Goal: Task Accomplishment & Management: Use online tool/utility

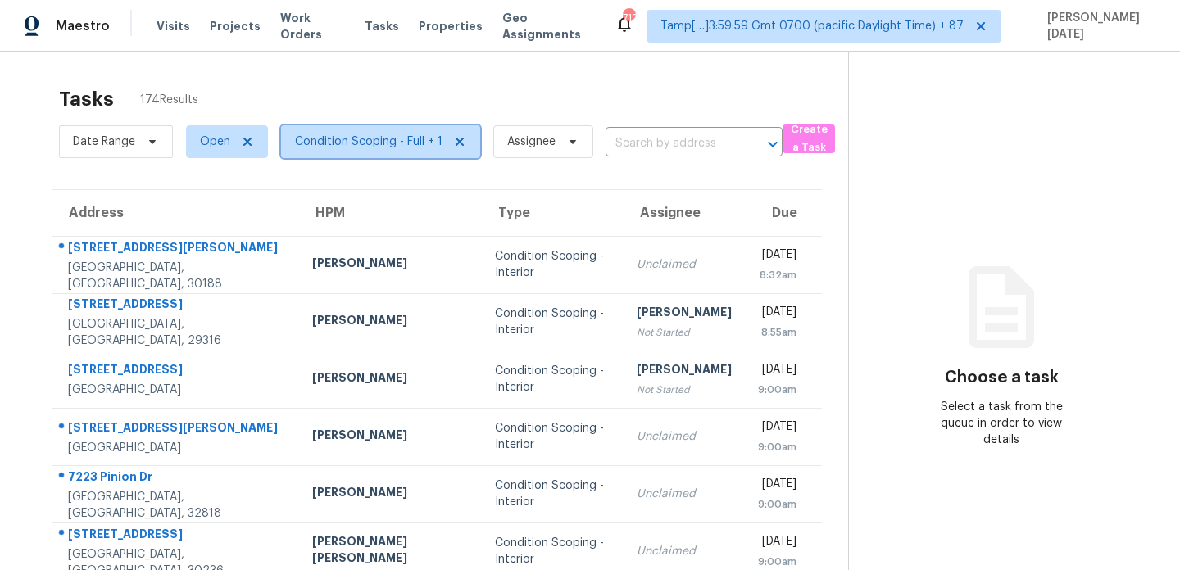
click at [363, 150] on span "Condition Scoping - Full + 1" at bounding box center [380, 141] width 199 height 33
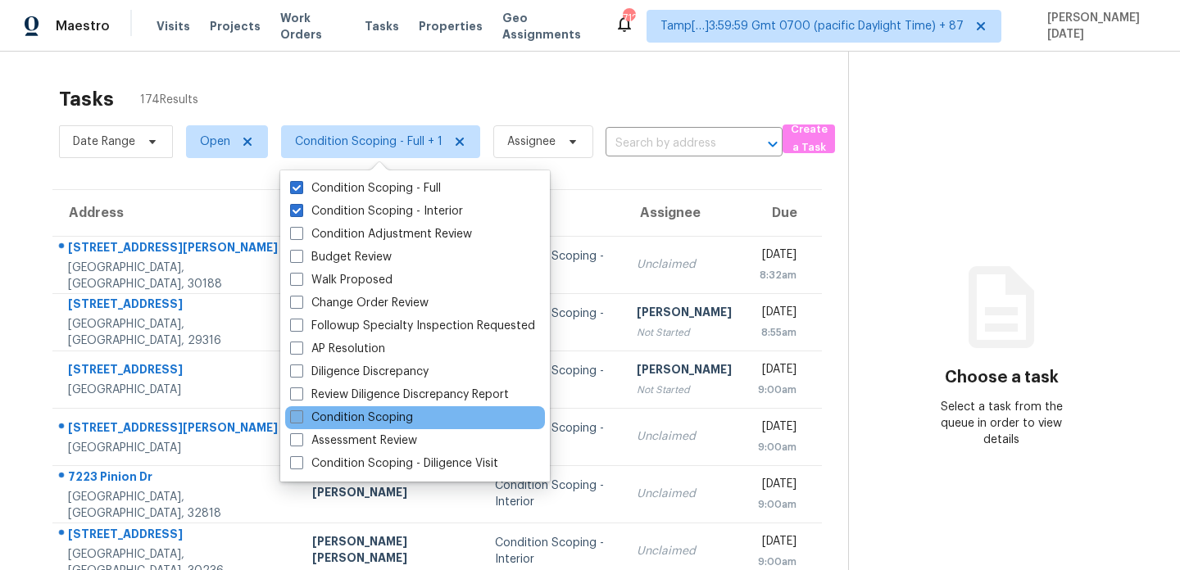
click at [351, 417] on label "Condition Scoping" at bounding box center [351, 418] width 123 height 16
click at [301, 417] on input "Condition Scoping" at bounding box center [295, 415] width 11 height 11
checkbox input "true"
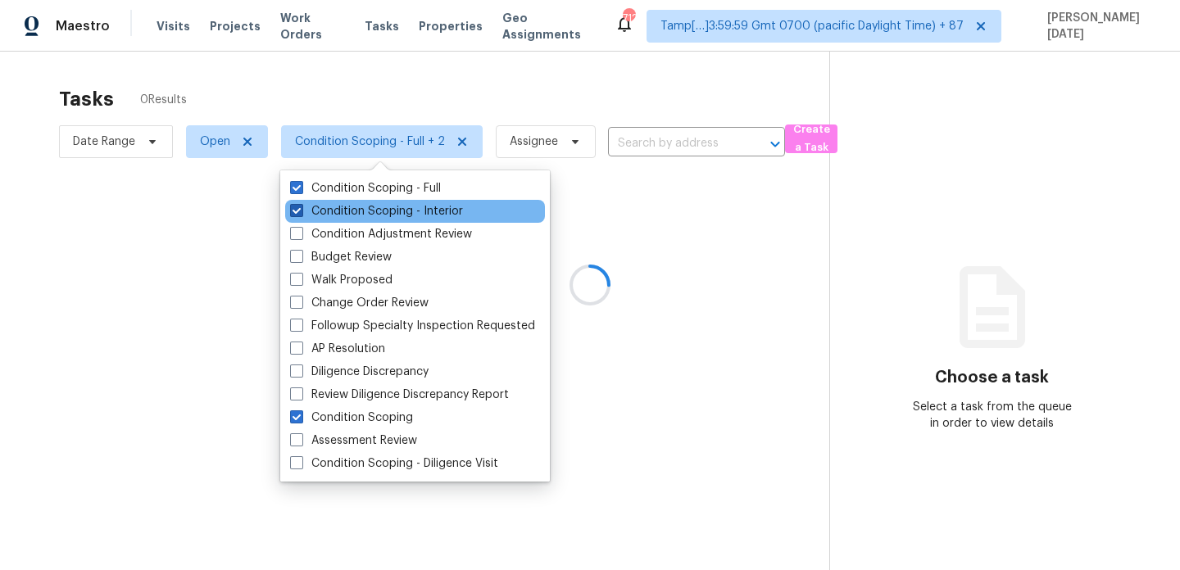
click at [341, 213] on label "Condition Scoping - Interior" at bounding box center [376, 211] width 173 height 16
click at [301, 213] on input "Condition Scoping - Interior" at bounding box center [295, 208] width 11 height 11
checkbox input "false"
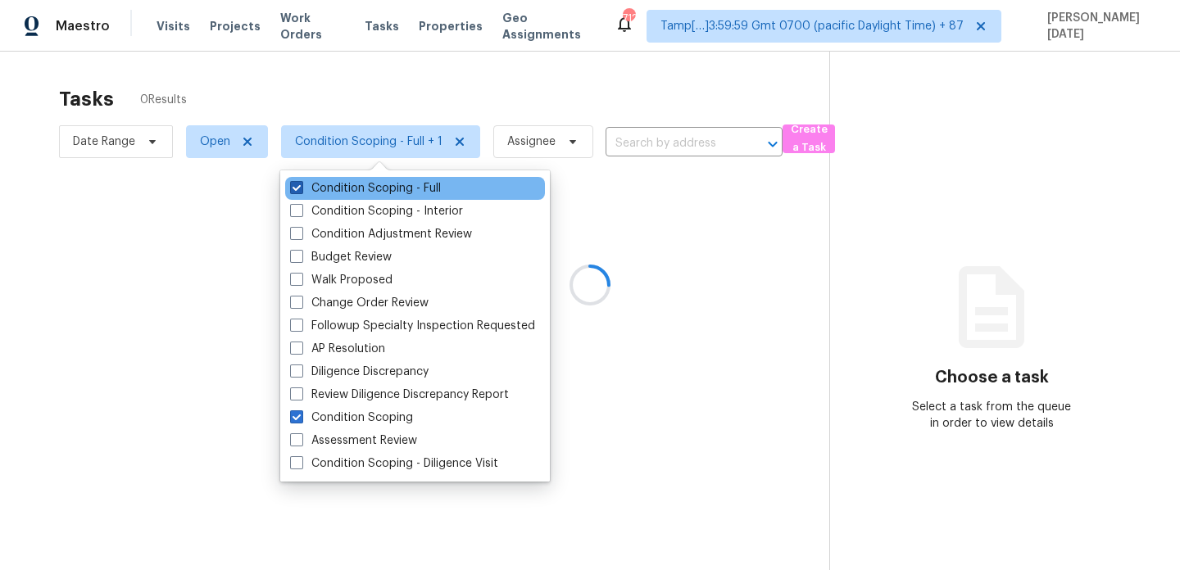
click at [342, 185] on label "Condition Scoping - Full" at bounding box center [365, 188] width 151 height 16
click at [301, 185] on input "Condition Scoping - Full" at bounding box center [295, 185] width 11 height 11
checkbox input "false"
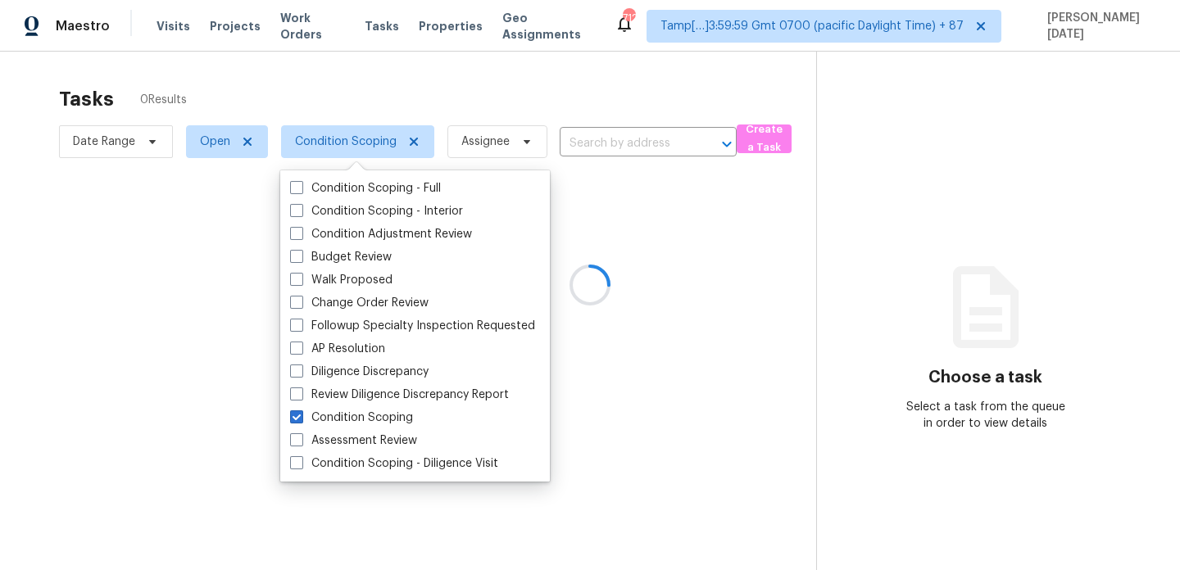
click at [436, 99] on div at bounding box center [590, 285] width 1180 height 570
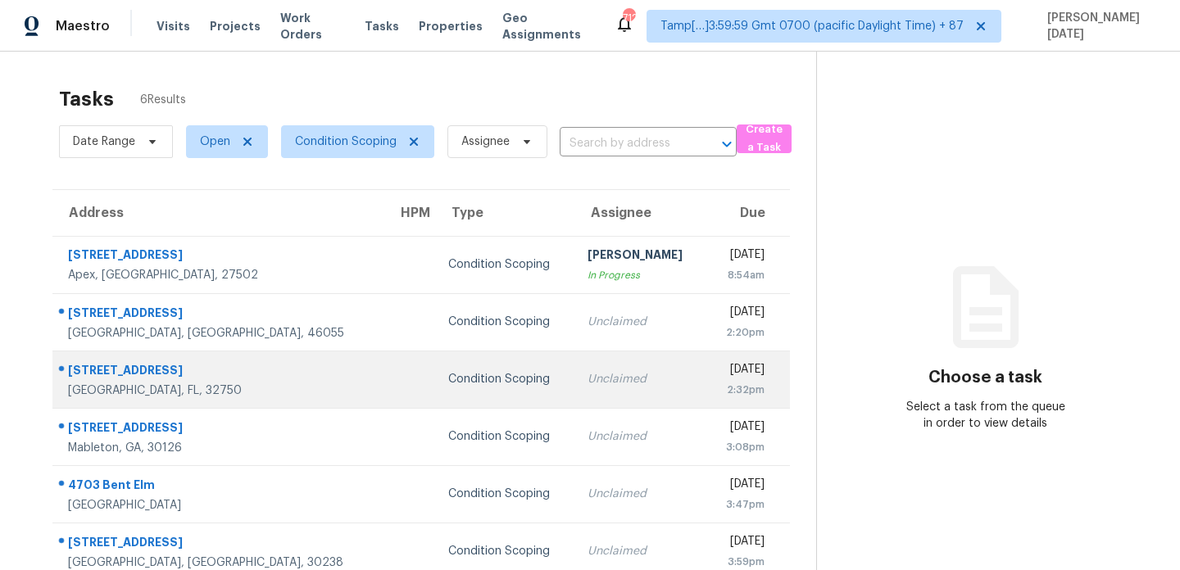
scroll to position [52, 0]
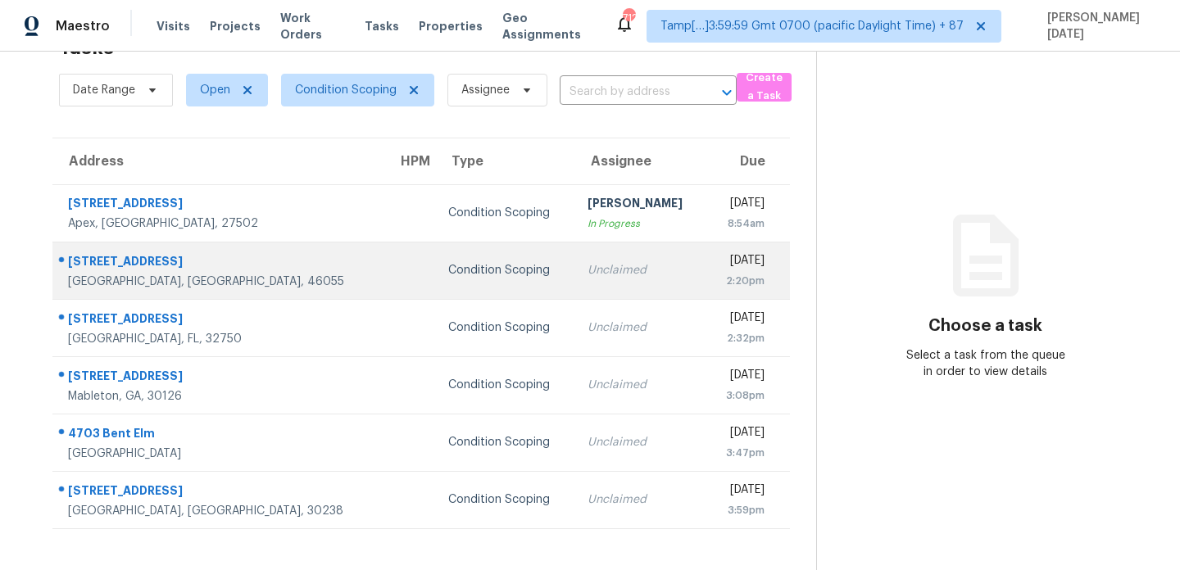
click at [574, 254] on td "Unclaimed" at bounding box center [640, 270] width 132 height 57
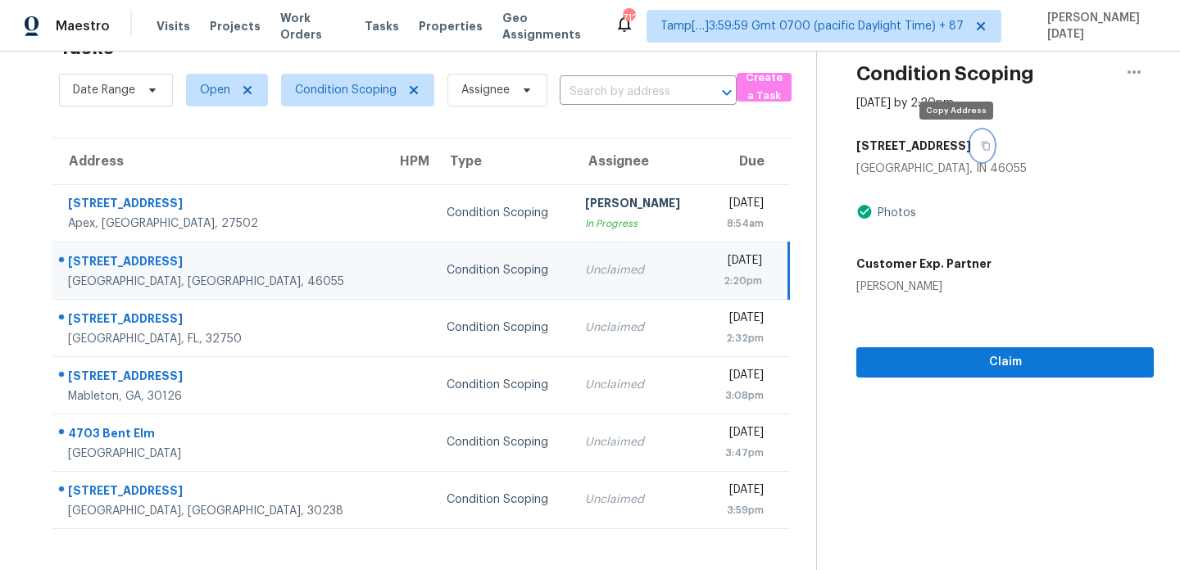
click at [981, 148] on icon "button" at bounding box center [986, 146] width 10 height 10
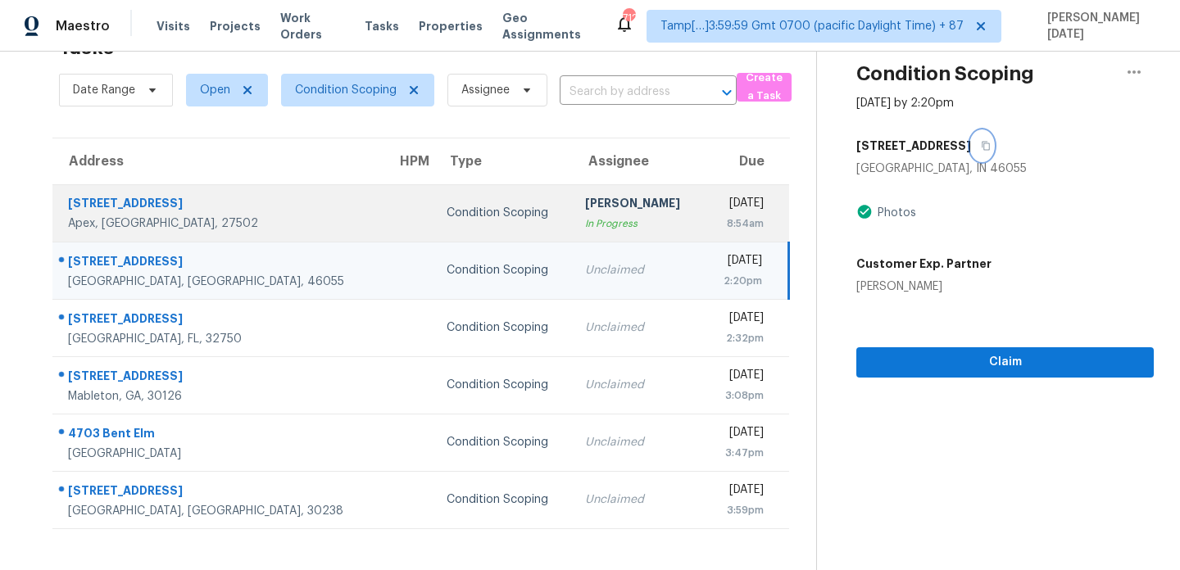
scroll to position [0, 0]
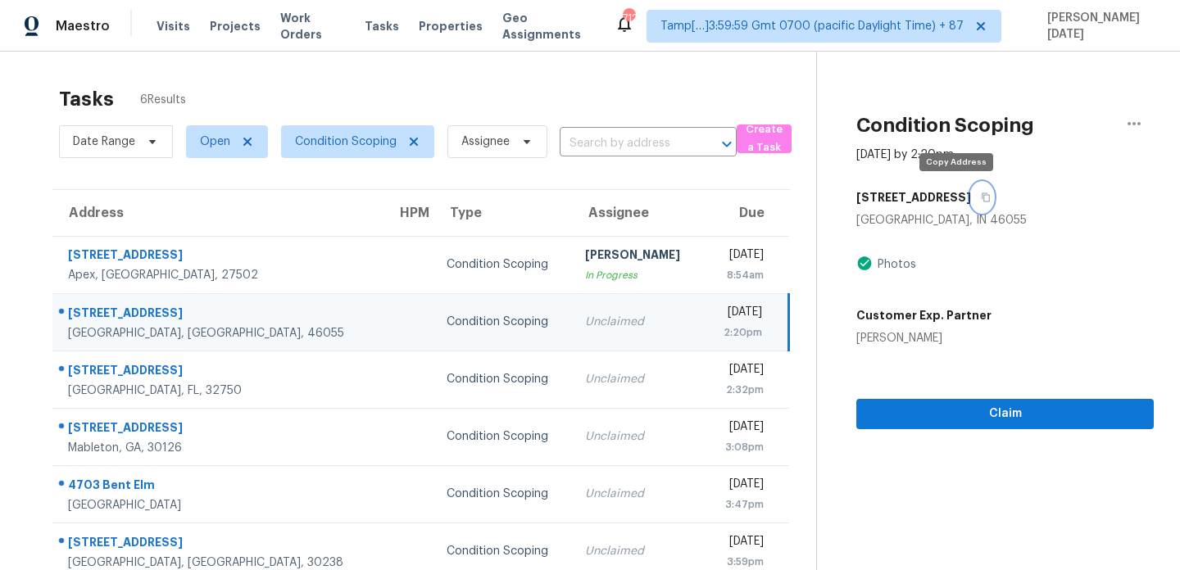
click at [981, 198] on icon "button" at bounding box center [986, 198] width 10 height 10
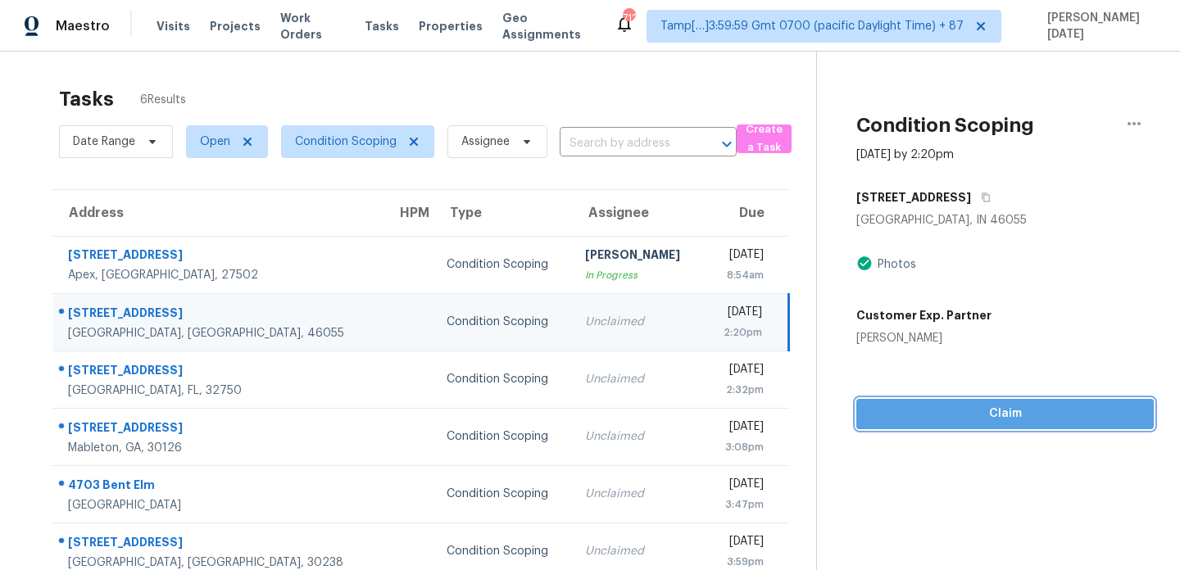
click at [922, 410] on span "Claim" at bounding box center [1004, 414] width 271 height 20
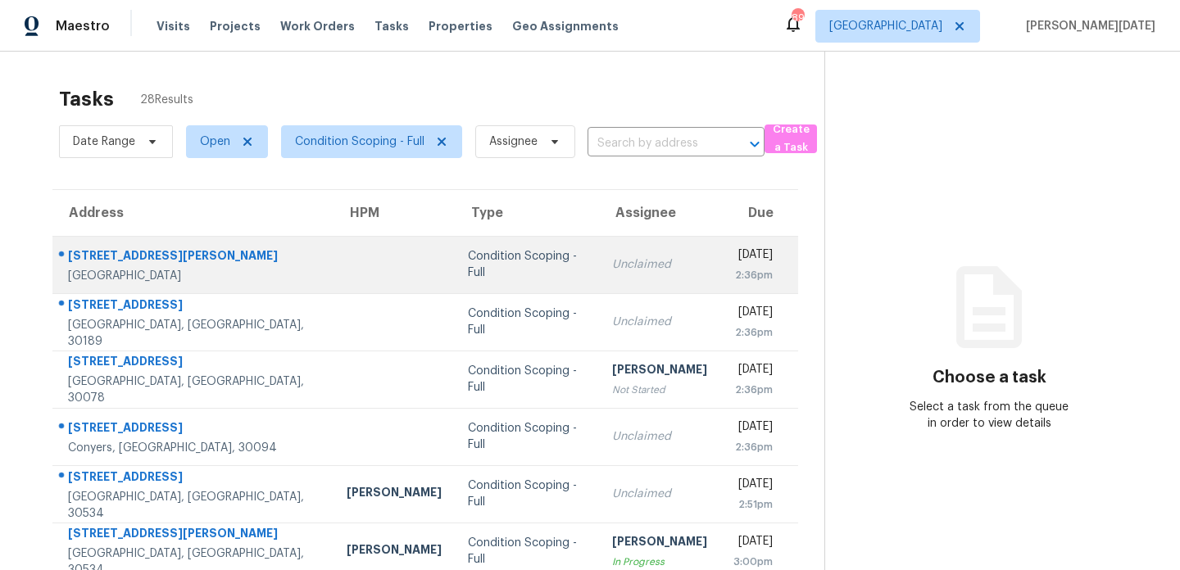
click at [612, 269] on div "Unclaimed" at bounding box center [659, 264] width 95 height 16
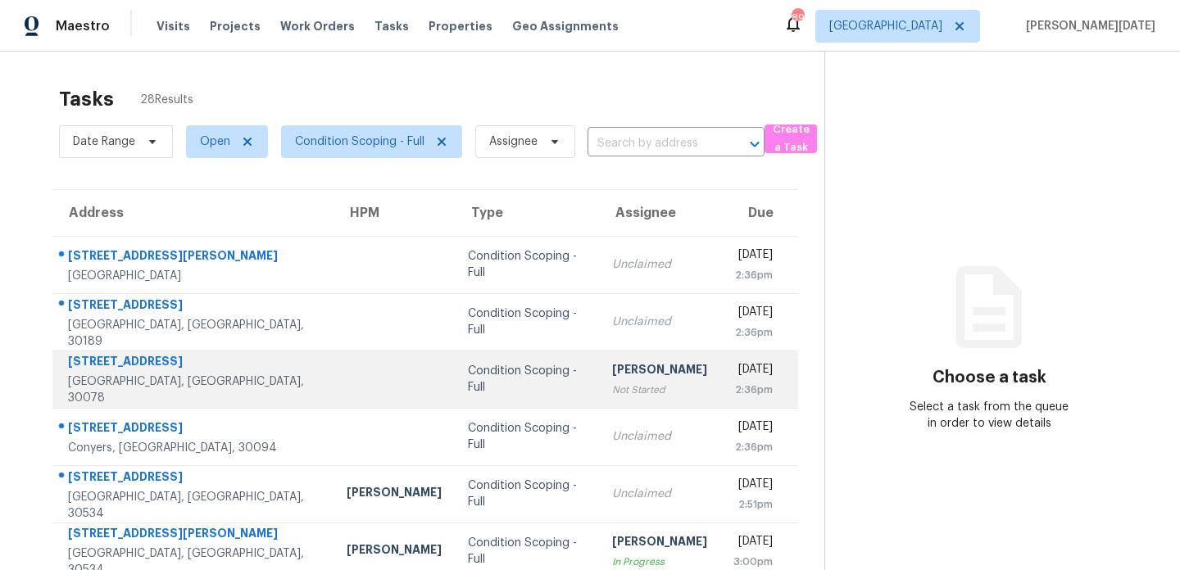
scroll to position [85, 0]
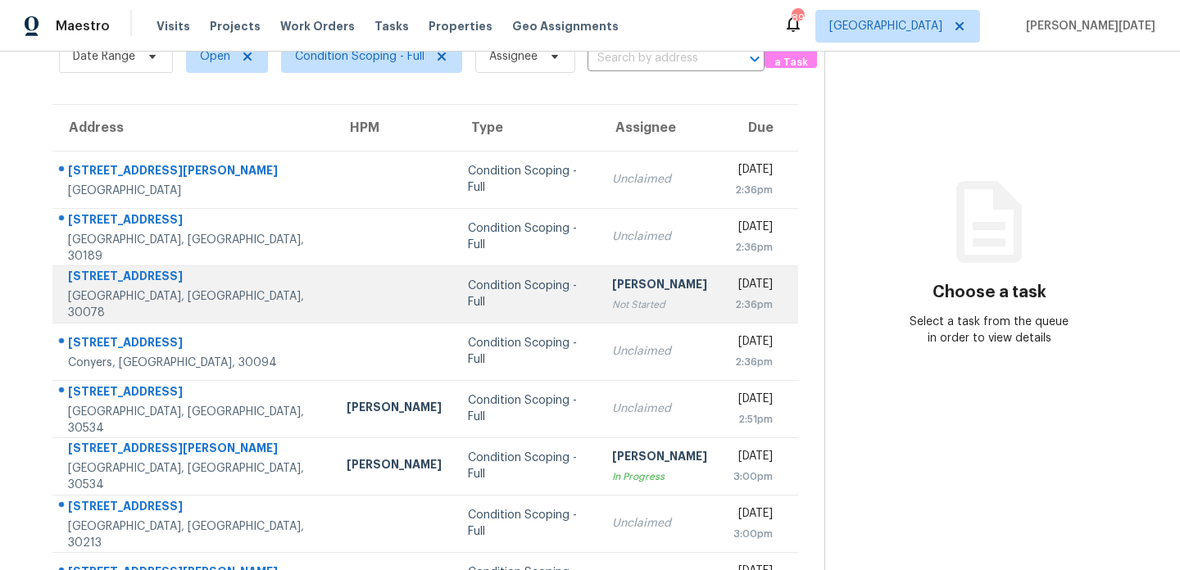
click at [599, 405] on td "Unclaimed" at bounding box center [659, 408] width 121 height 57
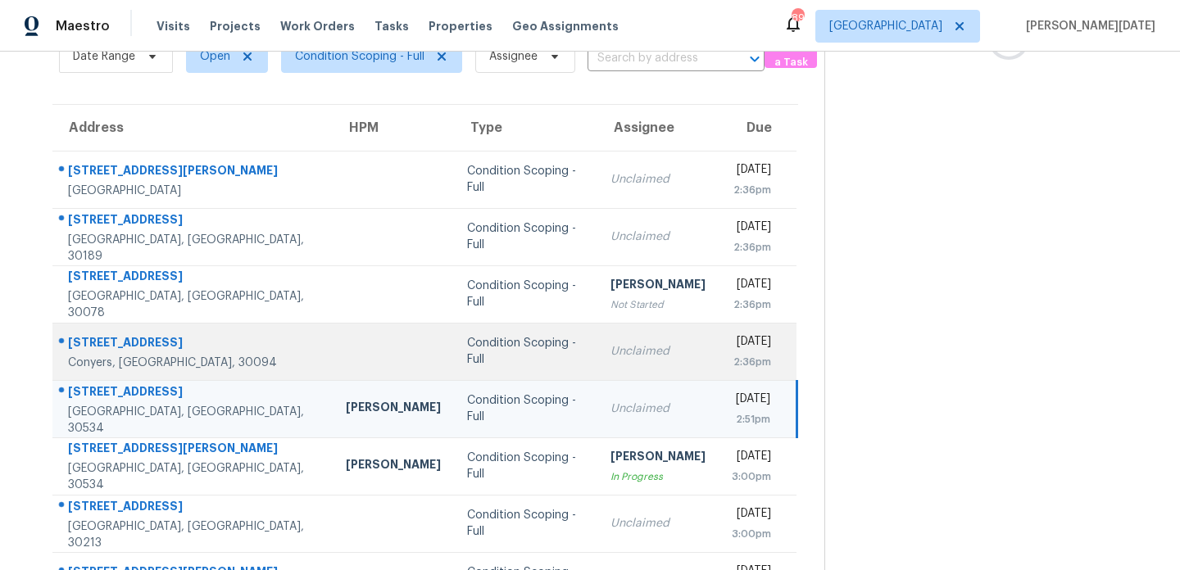
click at [597, 362] on td "Unclaimed" at bounding box center [657, 351] width 121 height 57
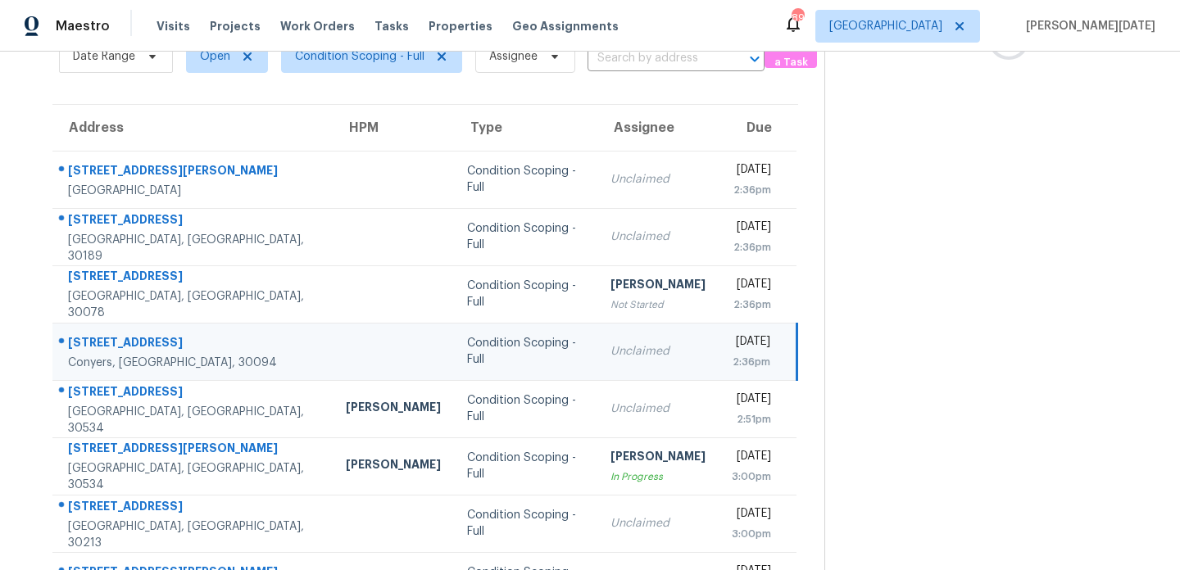
click at [719, 351] on td "Thu, Oct 9th 2025 2:36pm" at bounding box center [758, 351] width 78 height 57
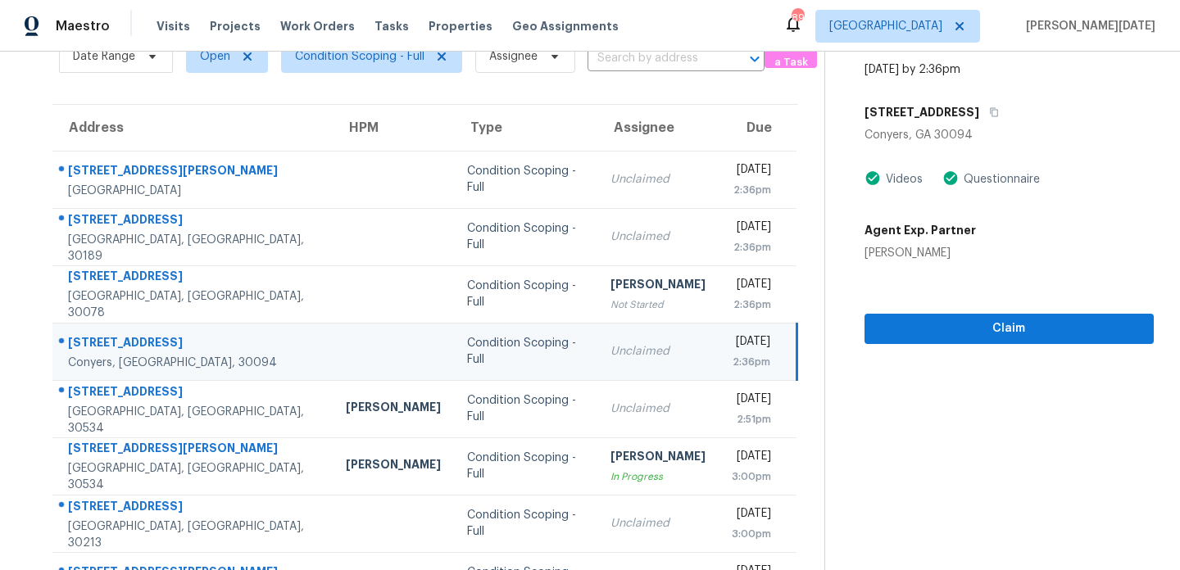
click at [775, 342] on div "Thu, Oct 9th 2025 2:36pm" at bounding box center [763, 351] width 63 height 37
click at [930, 319] on span "Claim" at bounding box center [1008, 329] width 263 height 20
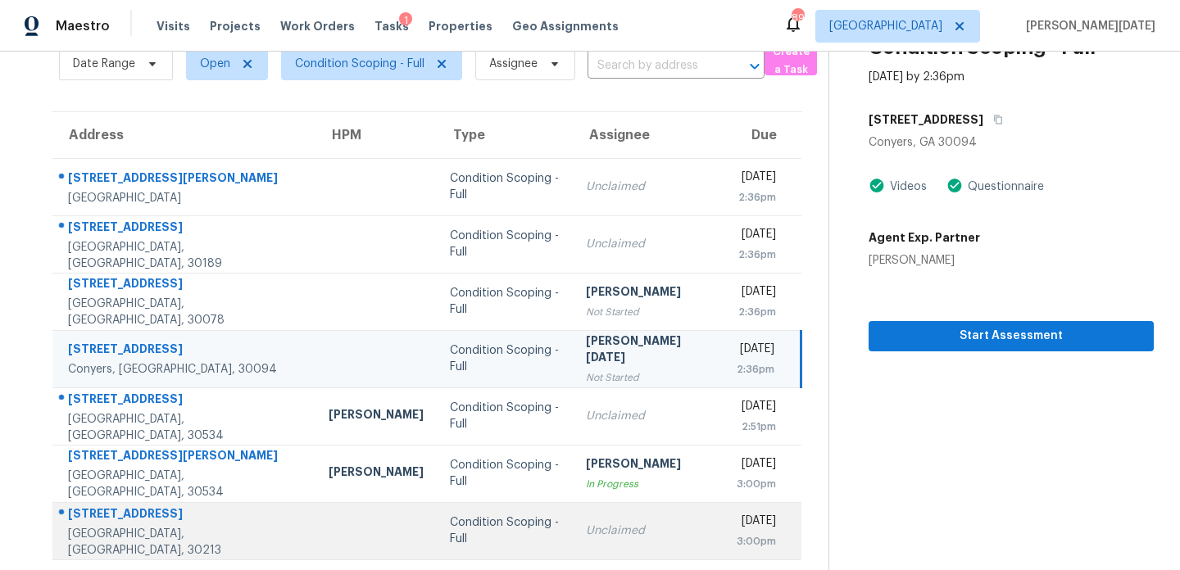
scroll to position [283, 0]
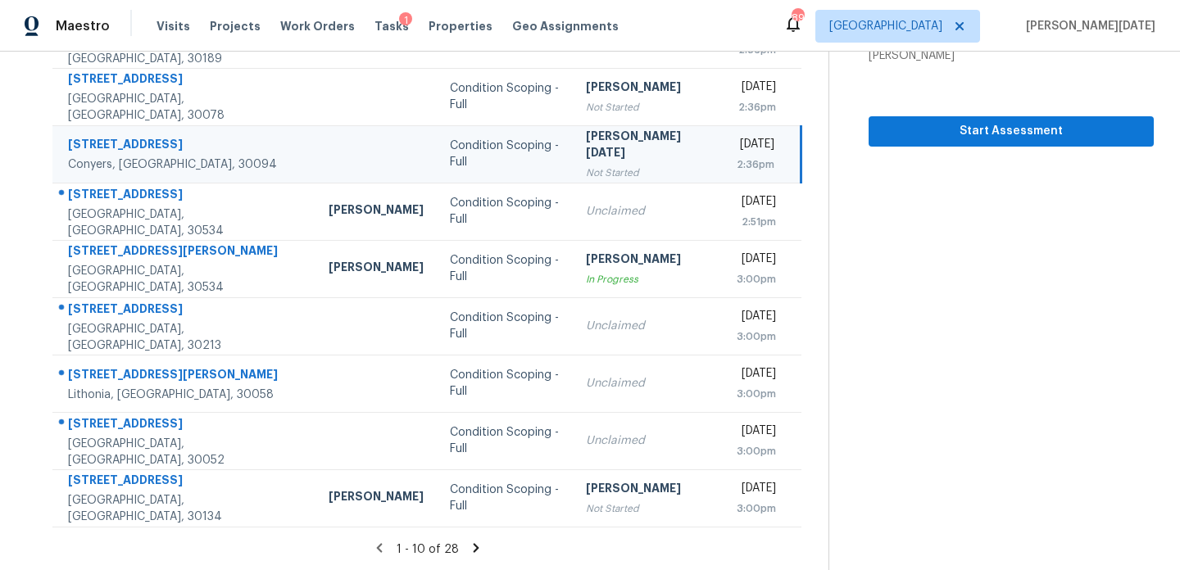
click at [474, 541] on icon at bounding box center [476, 548] width 15 height 15
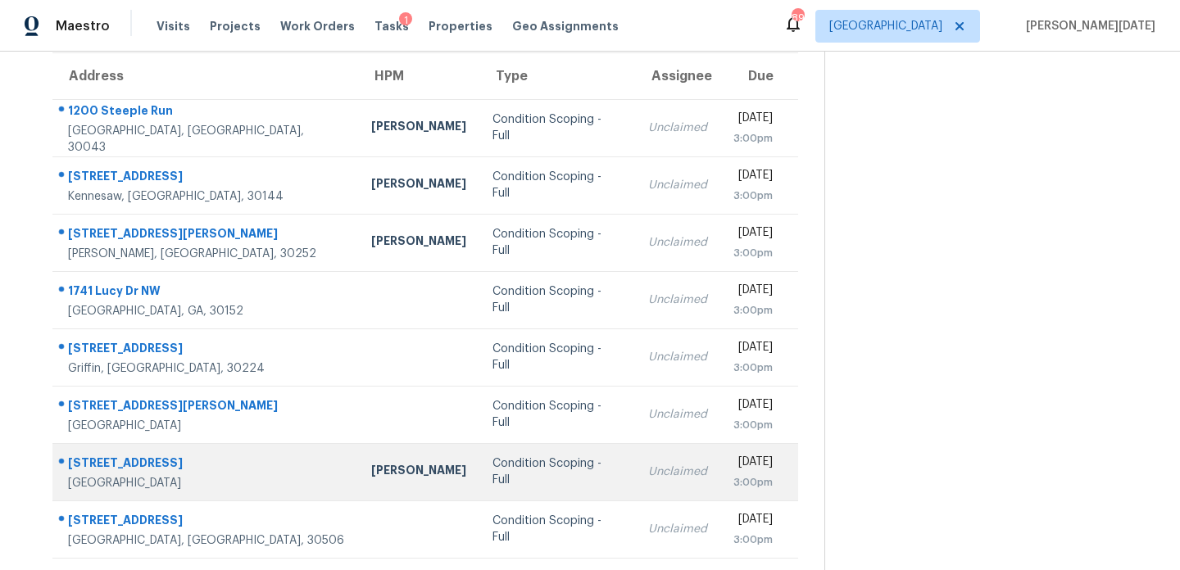
scroll to position [93, 0]
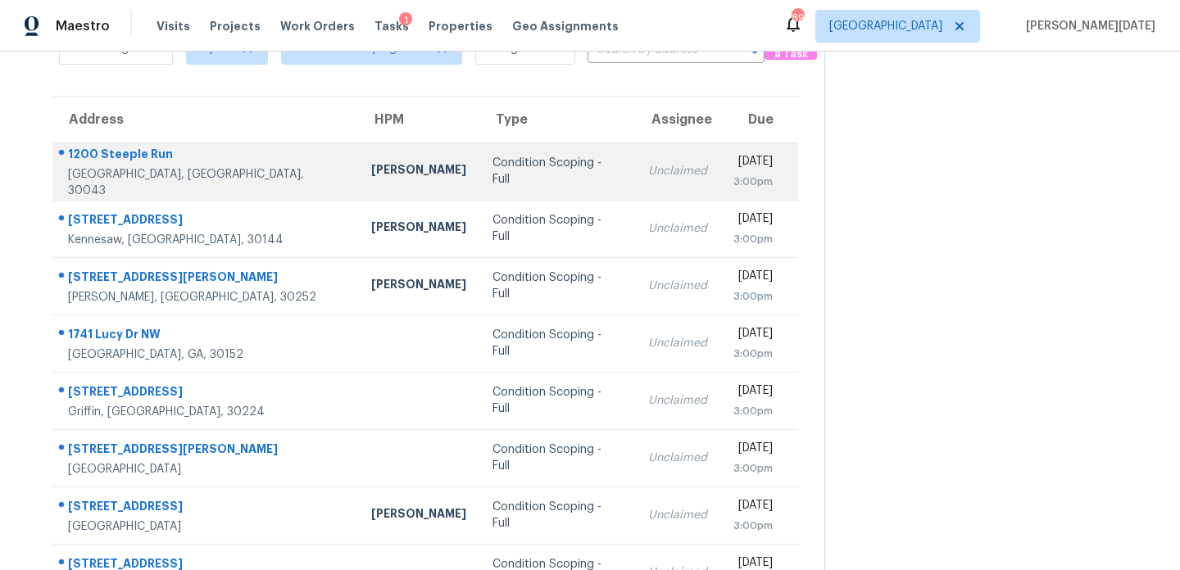
click at [635, 158] on td "Unclaimed" at bounding box center [677, 171] width 85 height 57
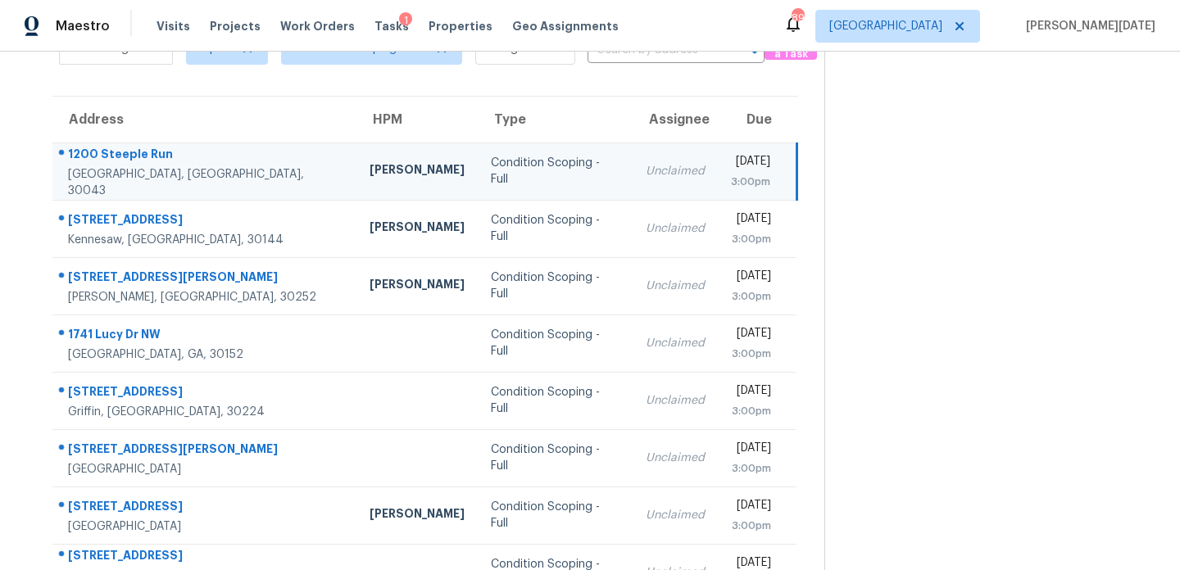
click at [633, 157] on td "Unclaimed" at bounding box center [675, 171] width 85 height 57
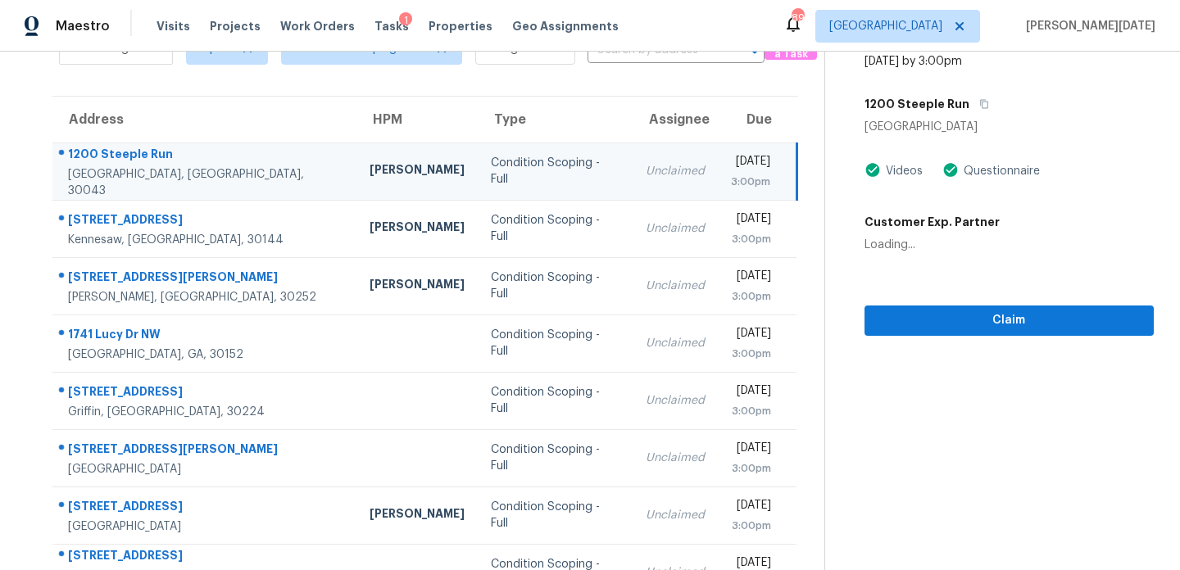
click at [731, 165] on div "[DATE]" at bounding box center [750, 163] width 39 height 20
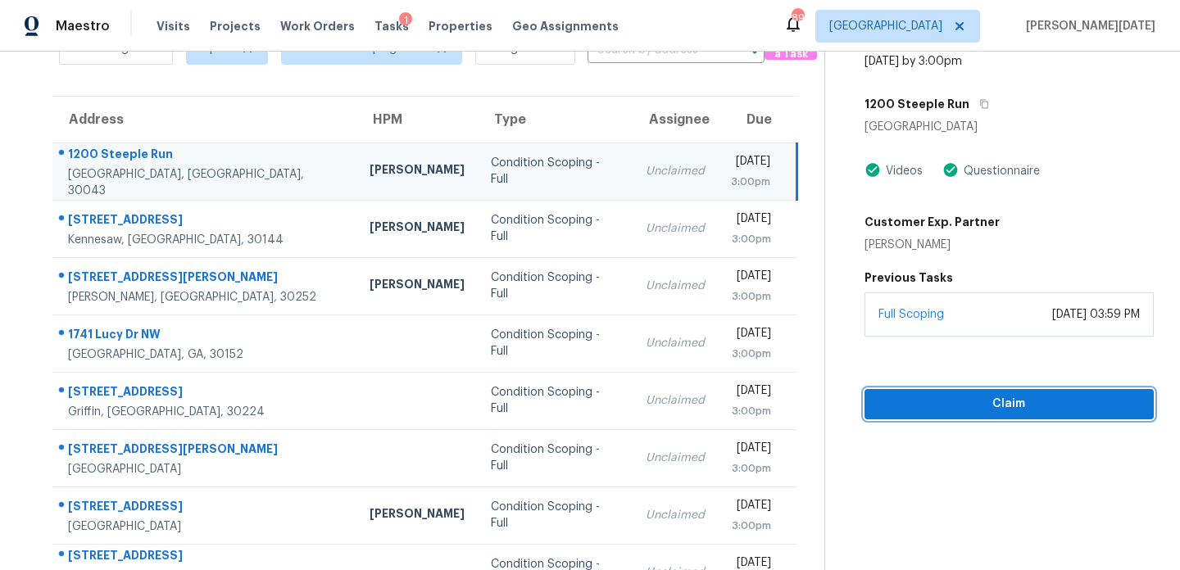
click at [949, 401] on span "Claim" at bounding box center [1008, 404] width 263 height 20
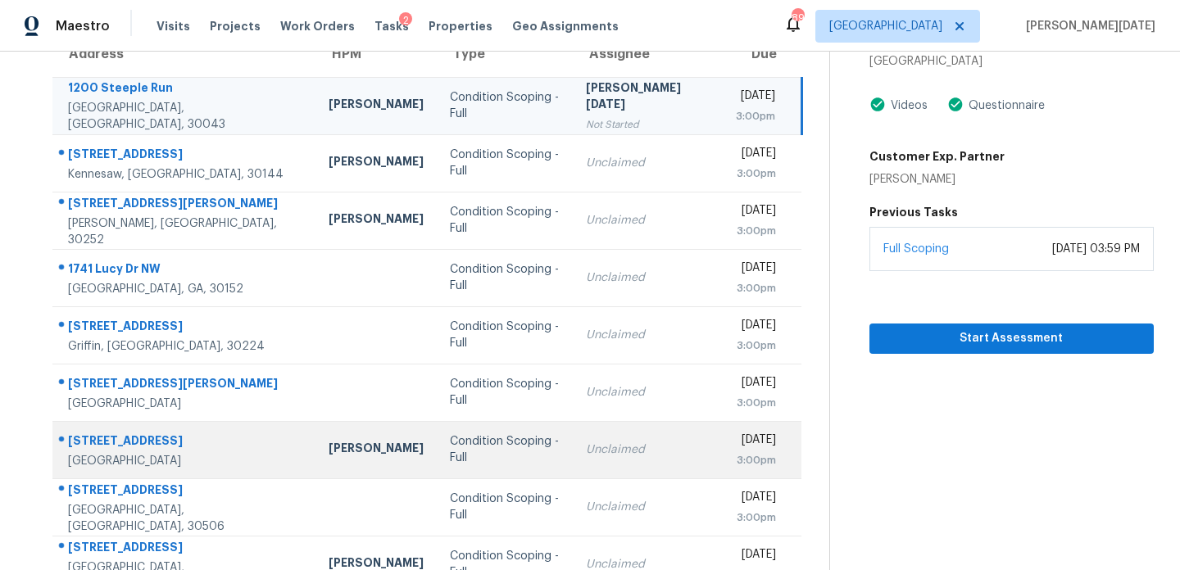
scroll to position [283, 0]
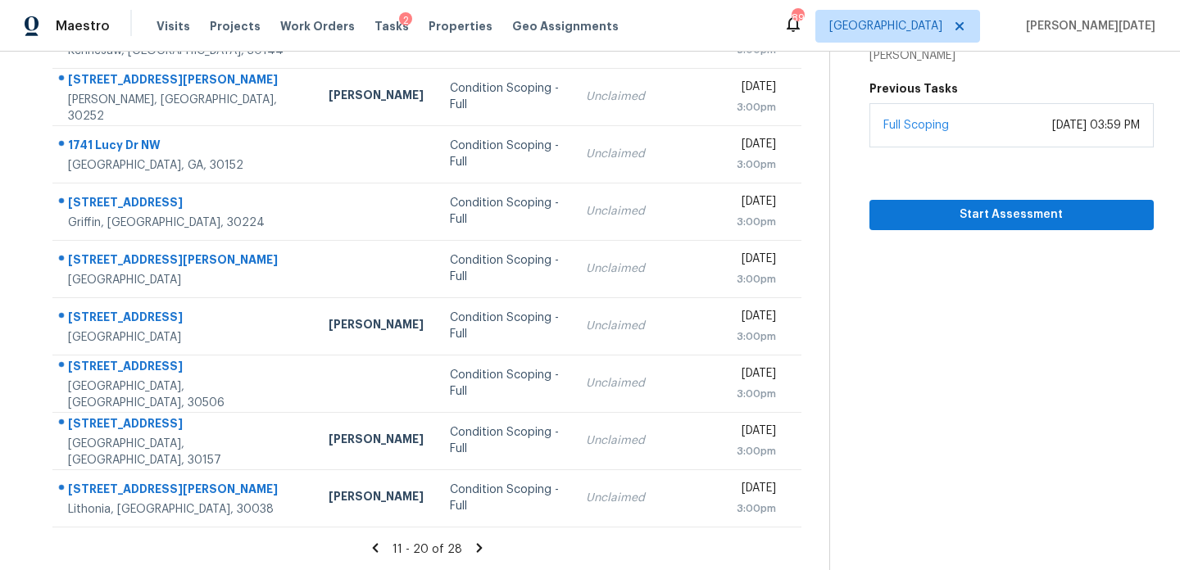
click at [474, 551] on icon at bounding box center [479, 548] width 15 height 15
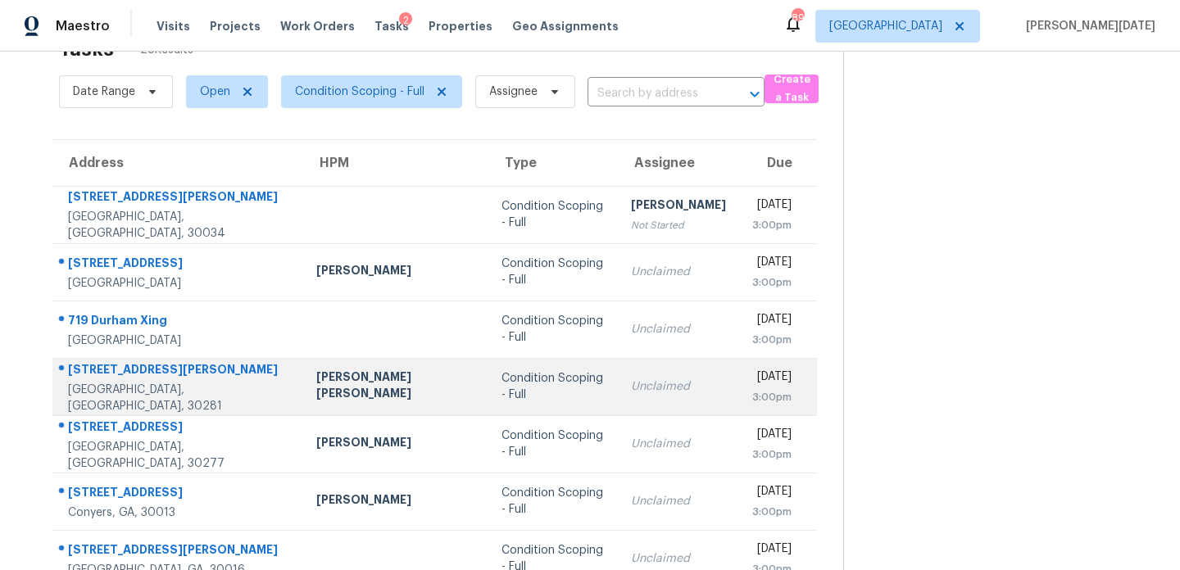
scroll to position [168, 0]
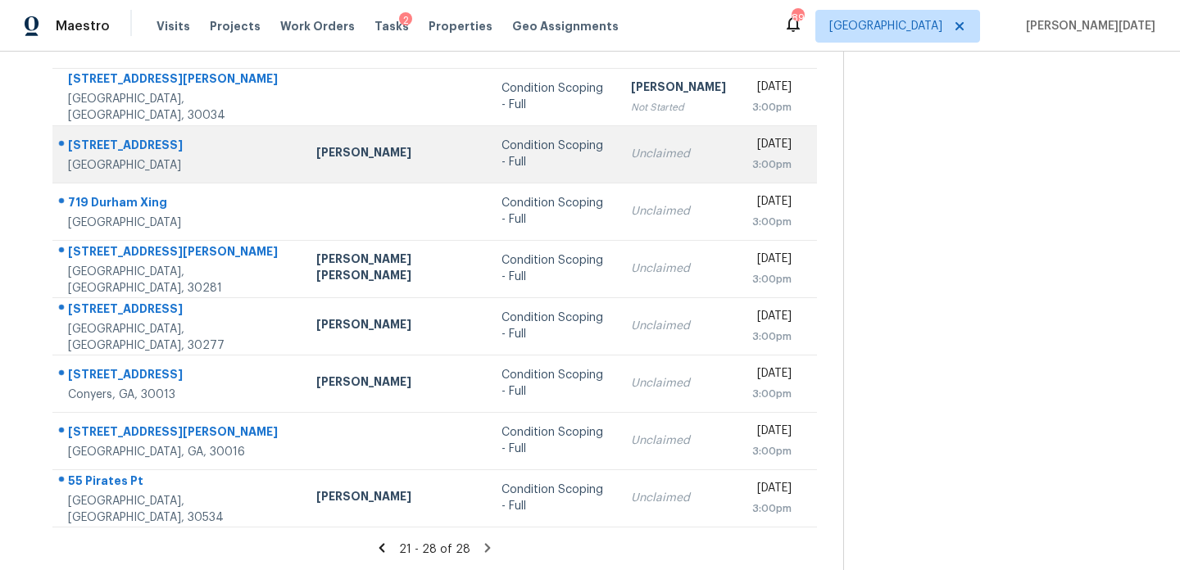
click at [631, 161] on div "Unclaimed" at bounding box center [678, 154] width 95 height 16
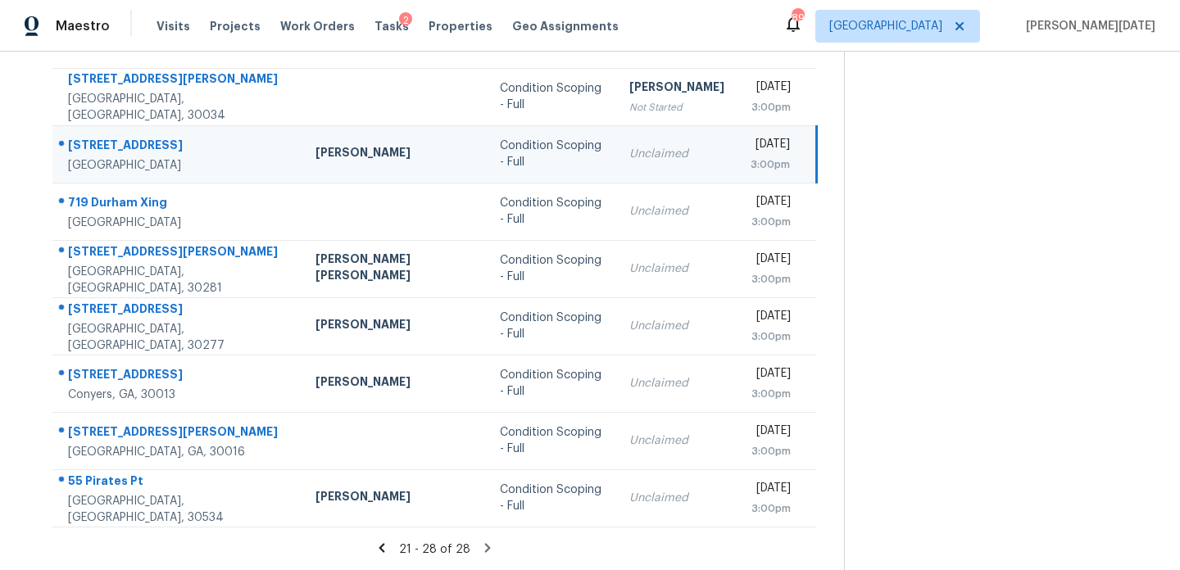
click at [661, 152] on td "Unclaimed" at bounding box center [676, 153] width 121 height 57
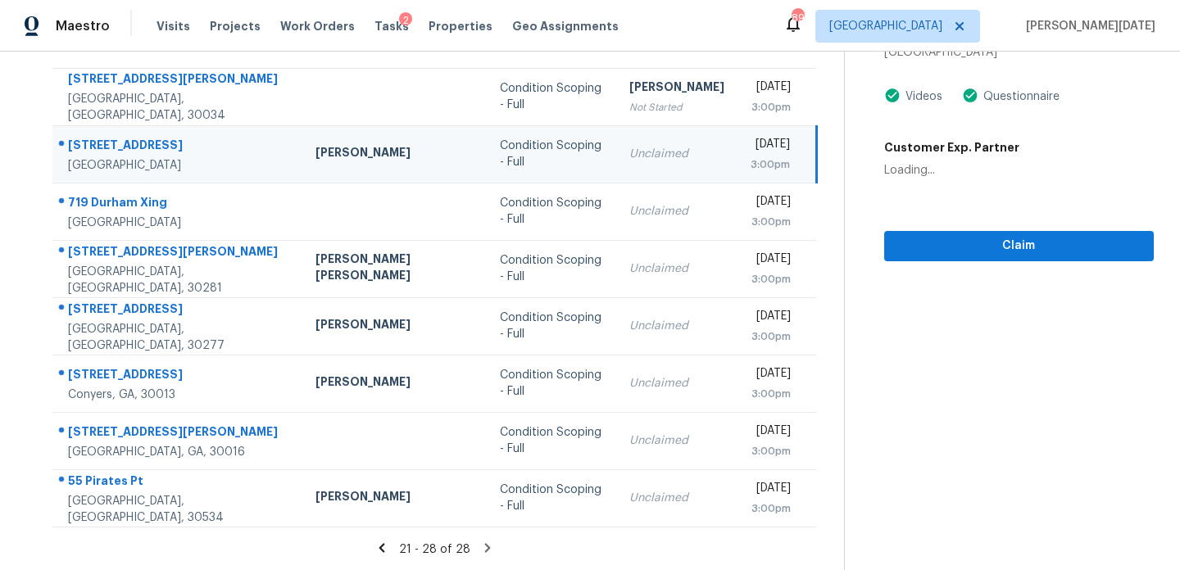
click at [751, 156] on div "[DATE]" at bounding box center [770, 146] width 39 height 20
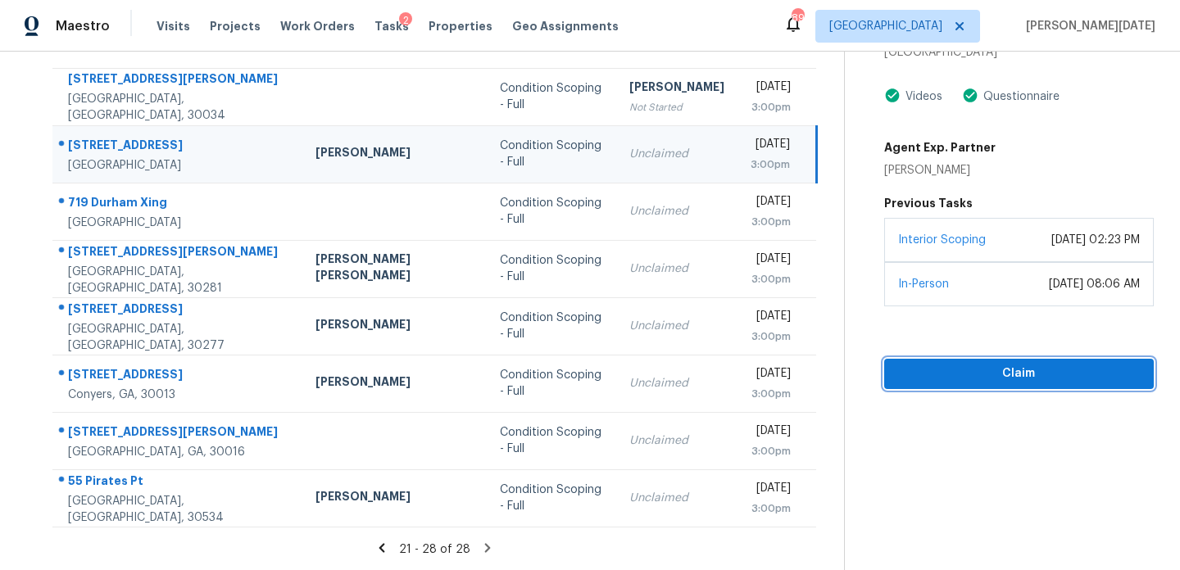
click at [947, 367] on span "Claim" at bounding box center [1018, 374] width 243 height 20
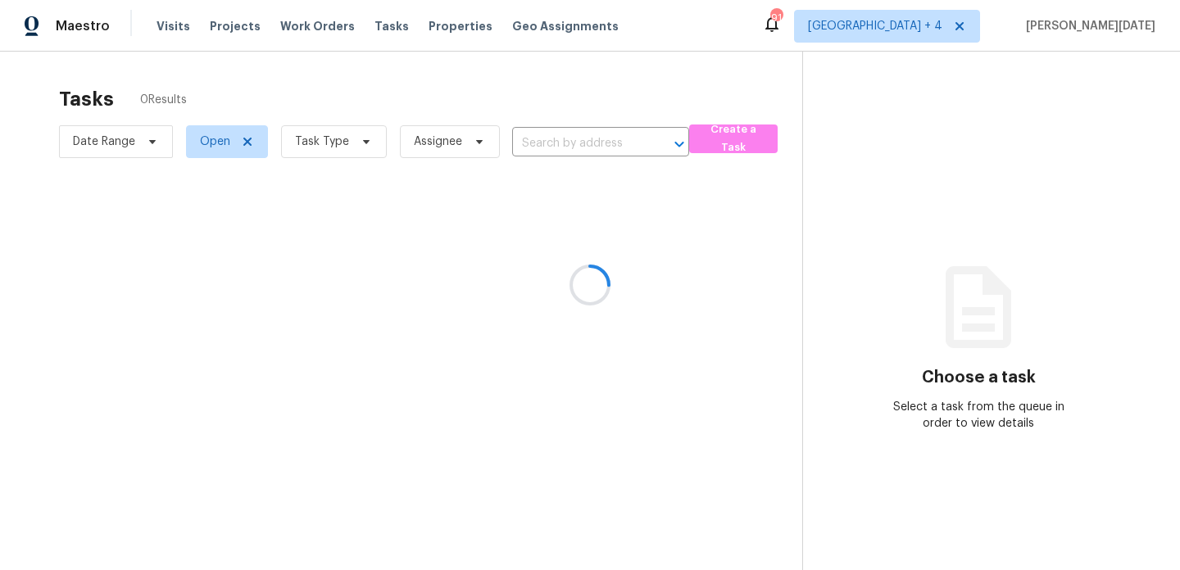
click at [357, 136] on div at bounding box center [590, 285] width 1180 height 570
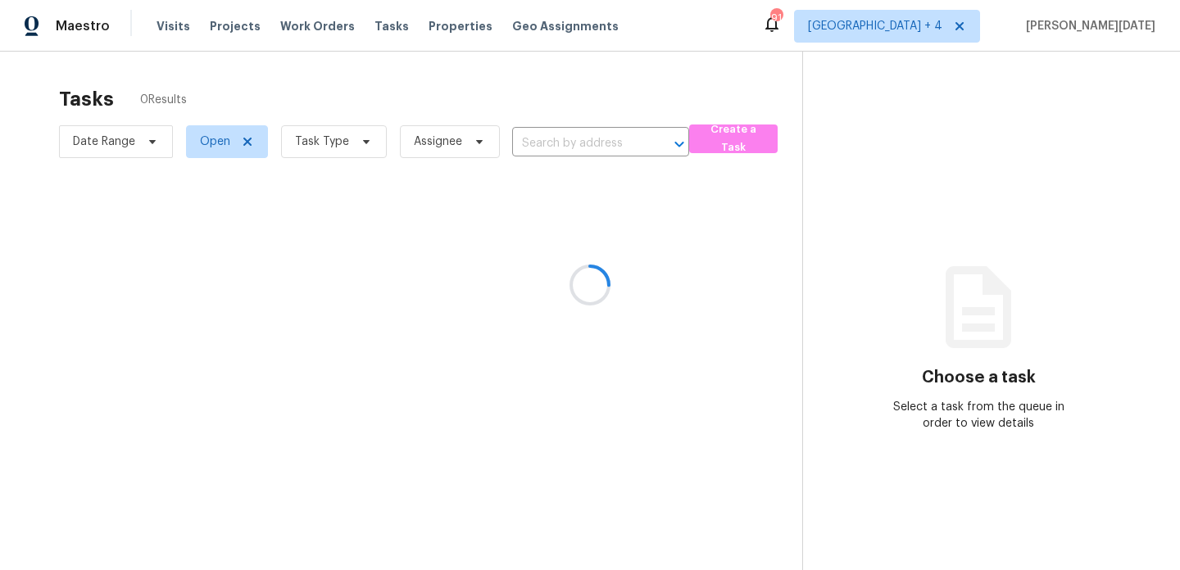
click at [357, 136] on div at bounding box center [590, 285] width 1180 height 570
click at [360, 136] on icon at bounding box center [366, 141] width 13 height 13
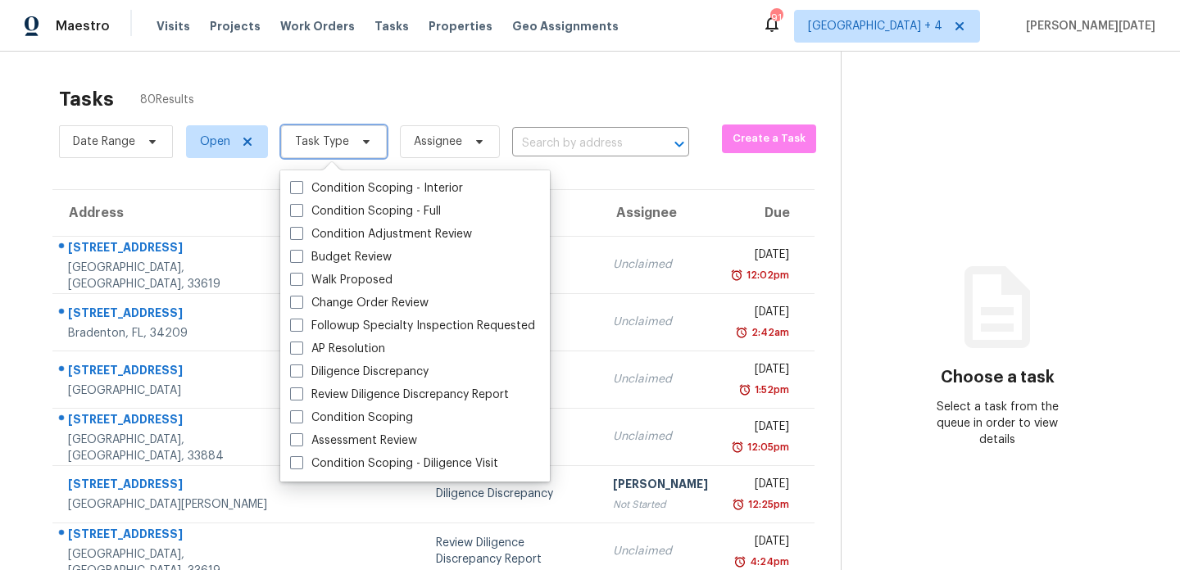
click at [360, 136] on icon at bounding box center [366, 141] width 13 height 13
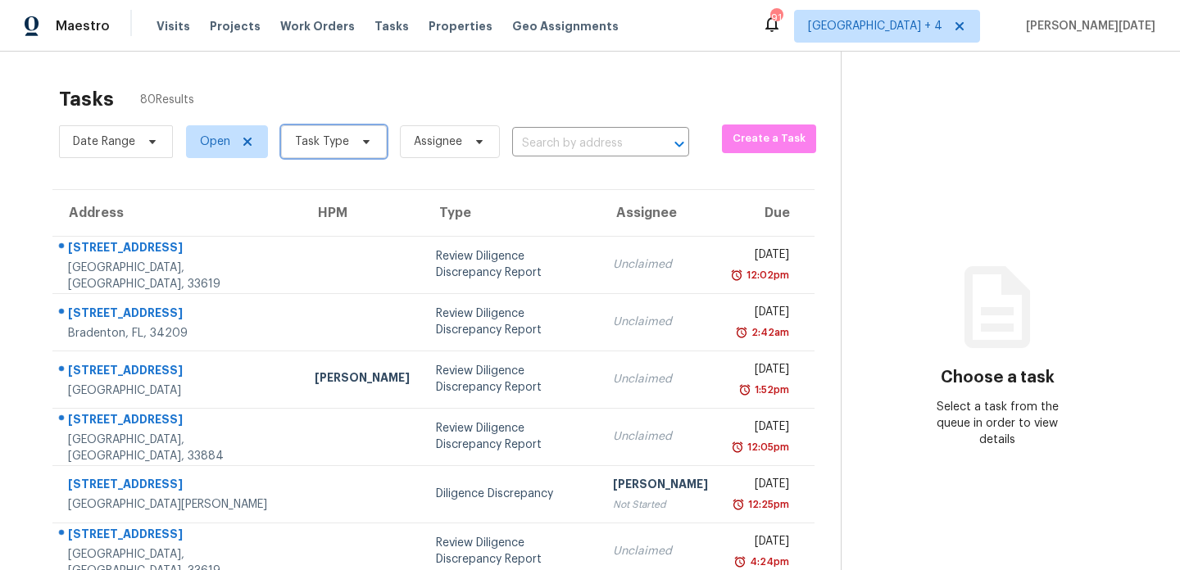
click at [360, 136] on icon at bounding box center [366, 141] width 13 height 13
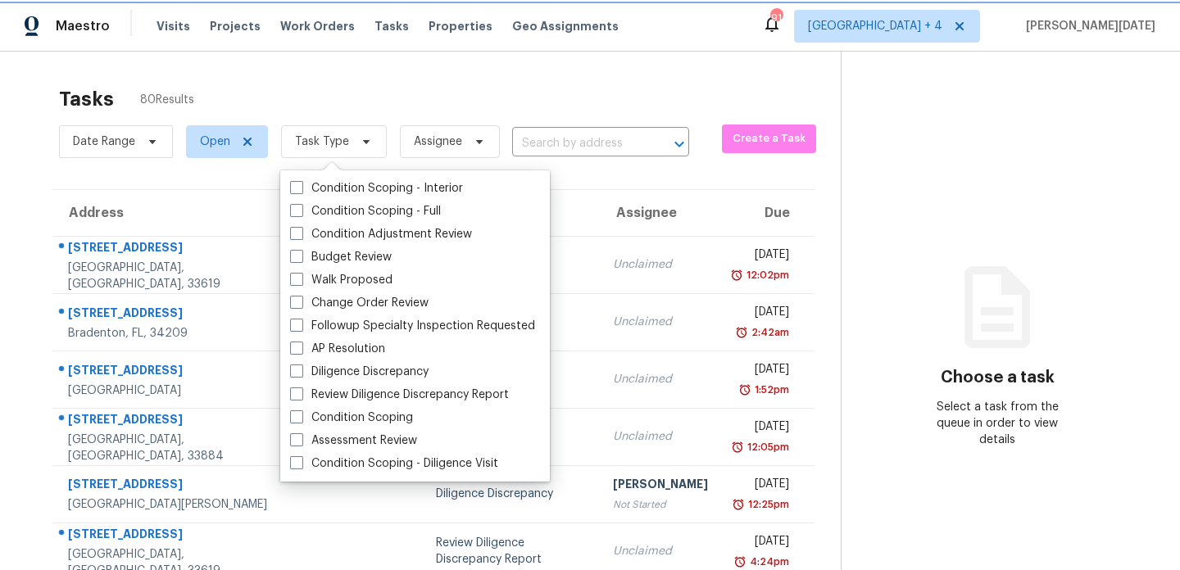
click at [360, 136] on icon at bounding box center [366, 141] width 13 height 13
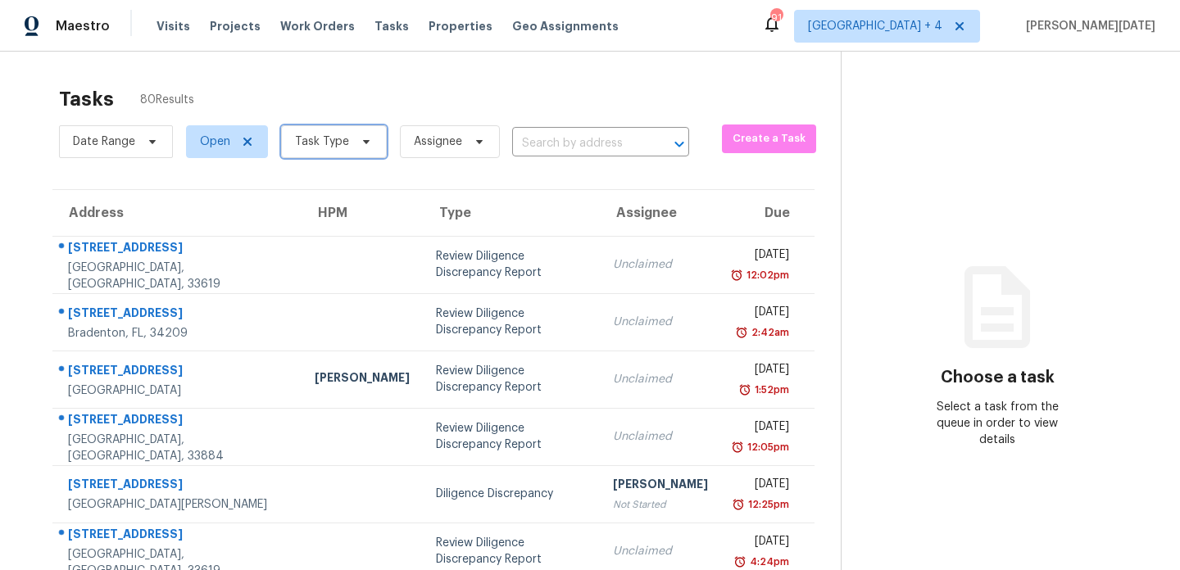
click at [354, 129] on span "Task Type" at bounding box center [334, 141] width 106 height 33
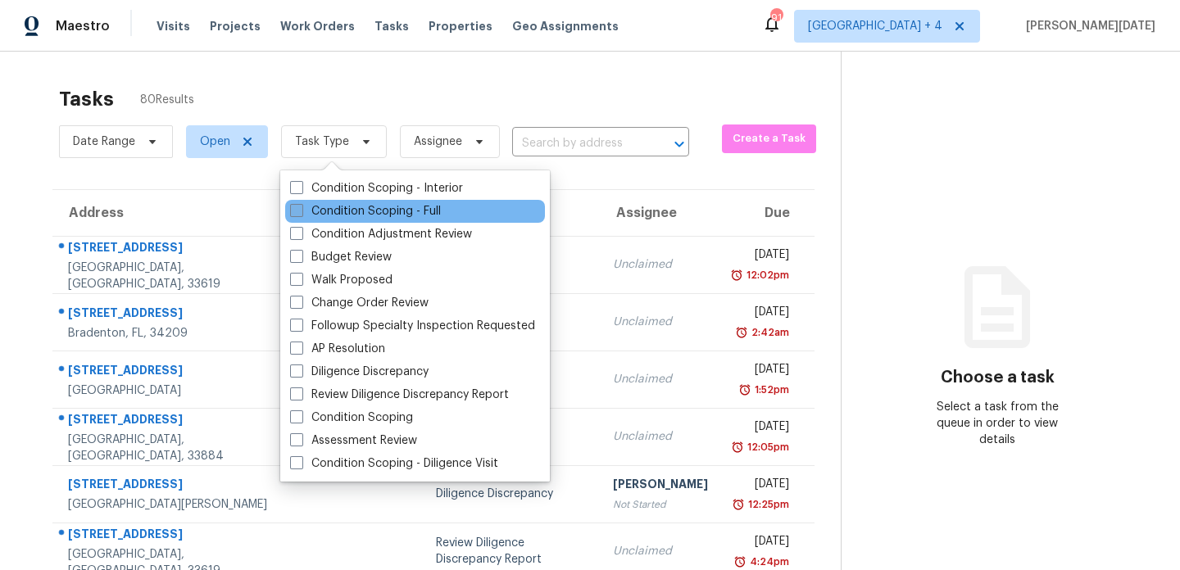
click at [340, 204] on label "Condition Scoping - Full" at bounding box center [365, 211] width 151 height 16
click at [301, 204] on input "Condition Scoping - Full" at bounding box center [295, 208] width 11 height 11
checkbox input "true"
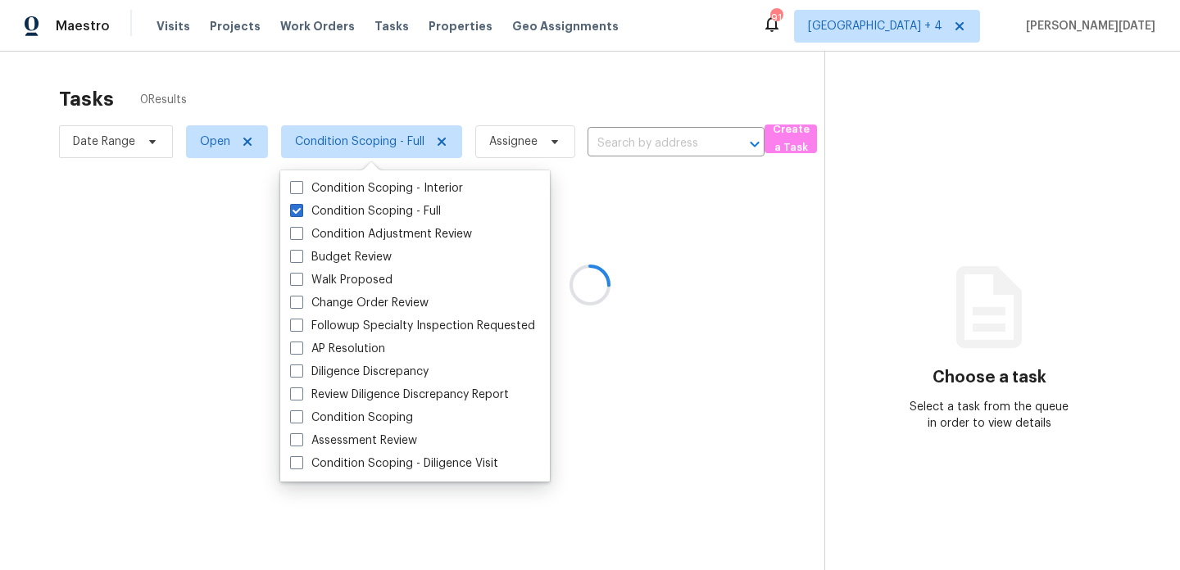
click at [466, 102] on div at bounding box center [590, 285] width 1180 height 570
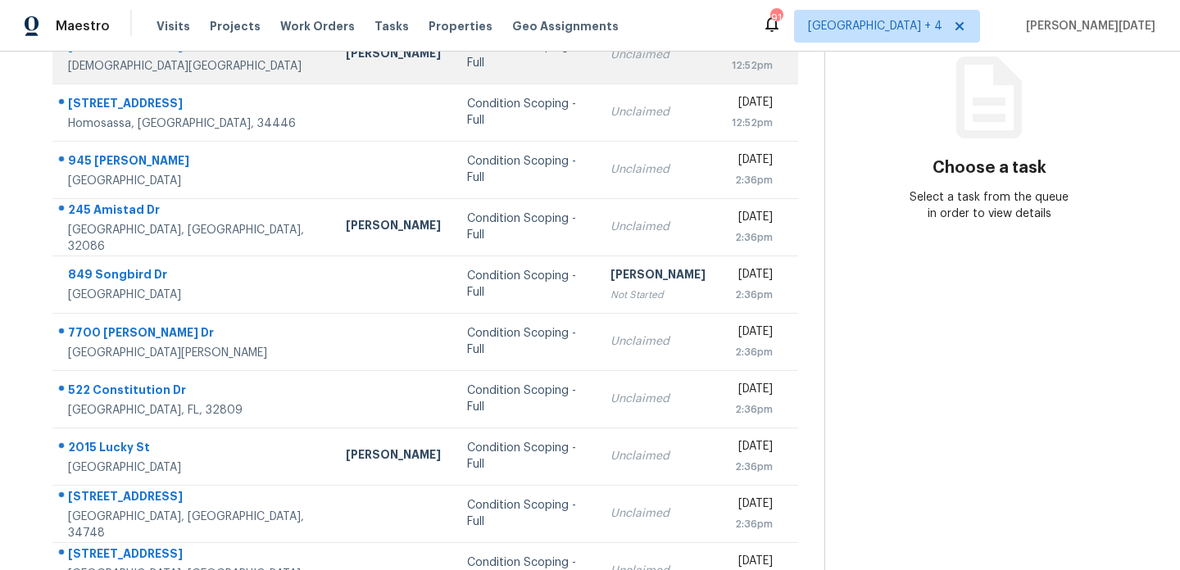
scroll to position [211, 0]
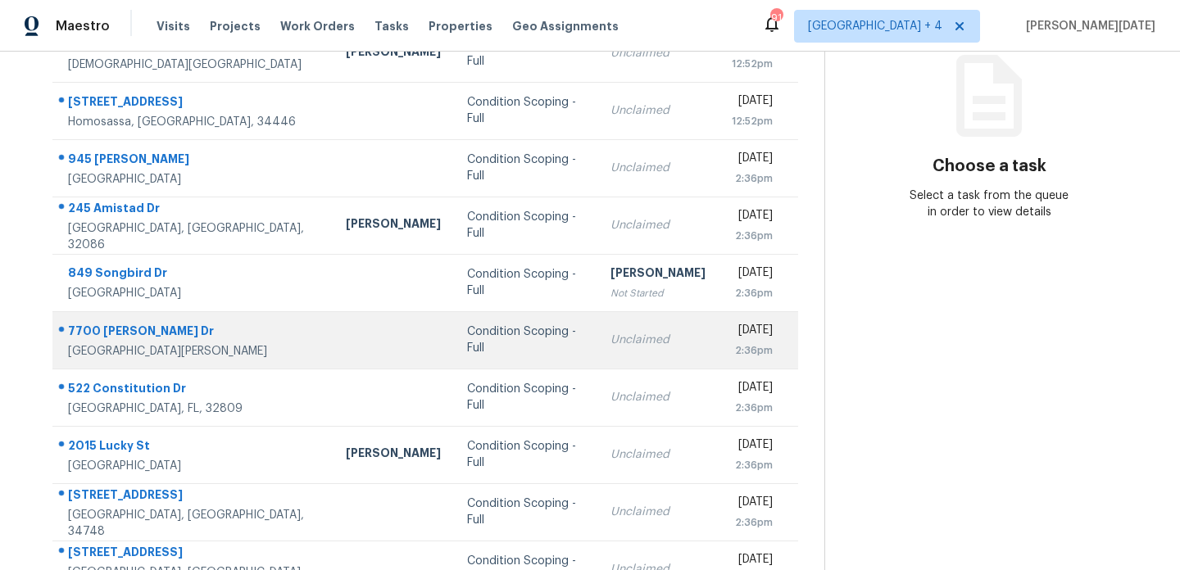
click at [602, 314] on td "Unclaimed" at bounding box center [657, 339] width 121 height 57
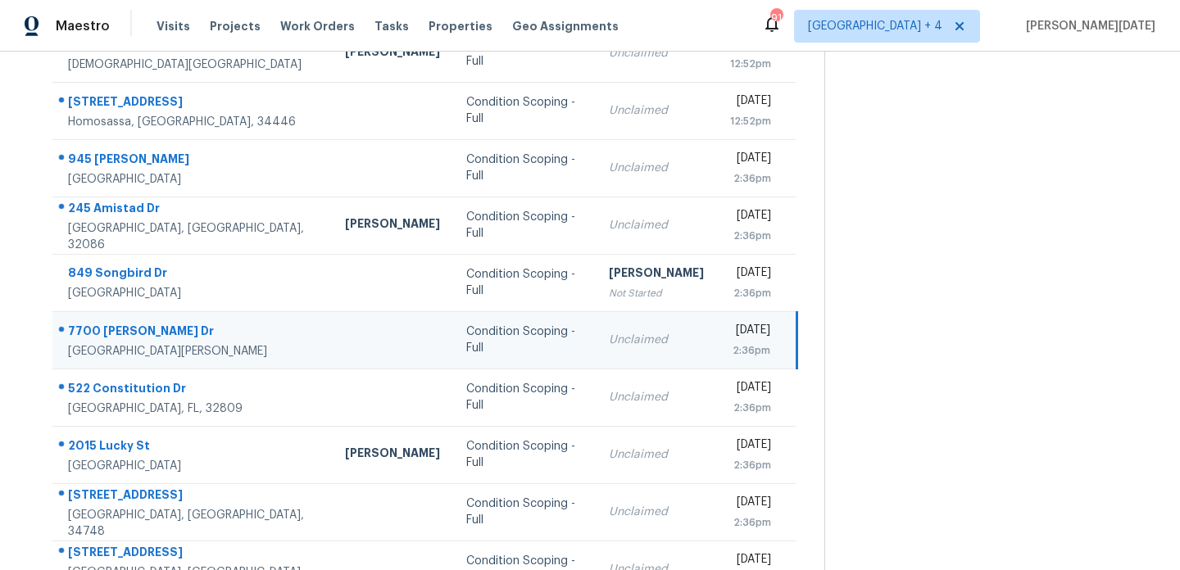
click at [730, 339] on div "[DATE]" at bounding box center [750, 332] width 40 height 20
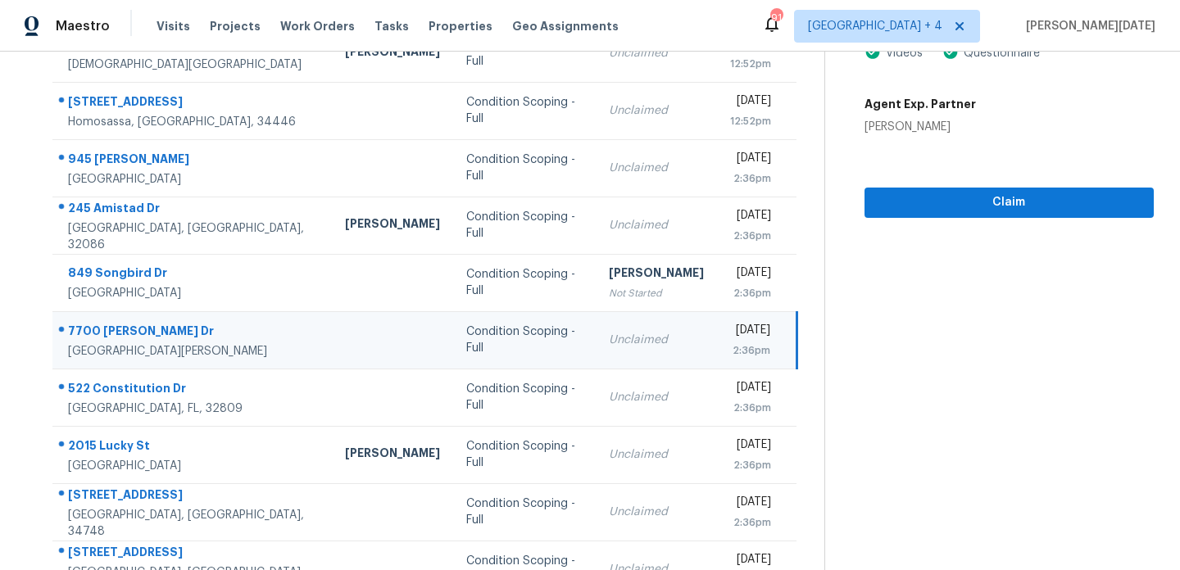
click at [765, 338] on div "[DATE]" at bounding box center [750, 332] width 40 height 20
click at [948, 204] on span "Claim" at bounding box center [1008, 203] width 263 height 20
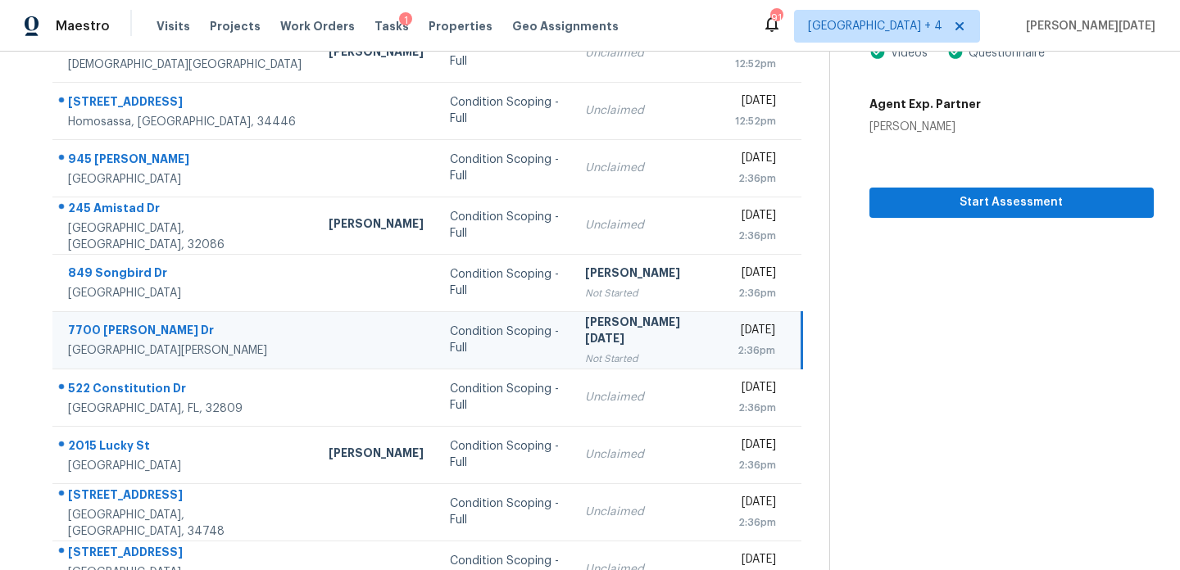
scroll to position [283, 0]
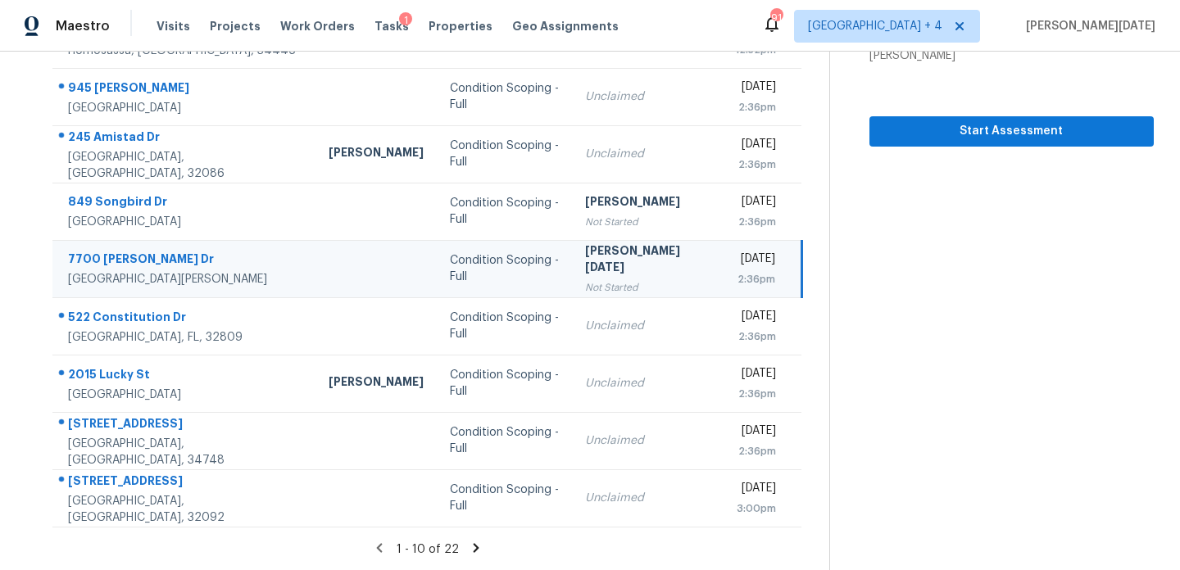
click at [474, 547] on icon at bounding box center [477, 547] width 6 height 9
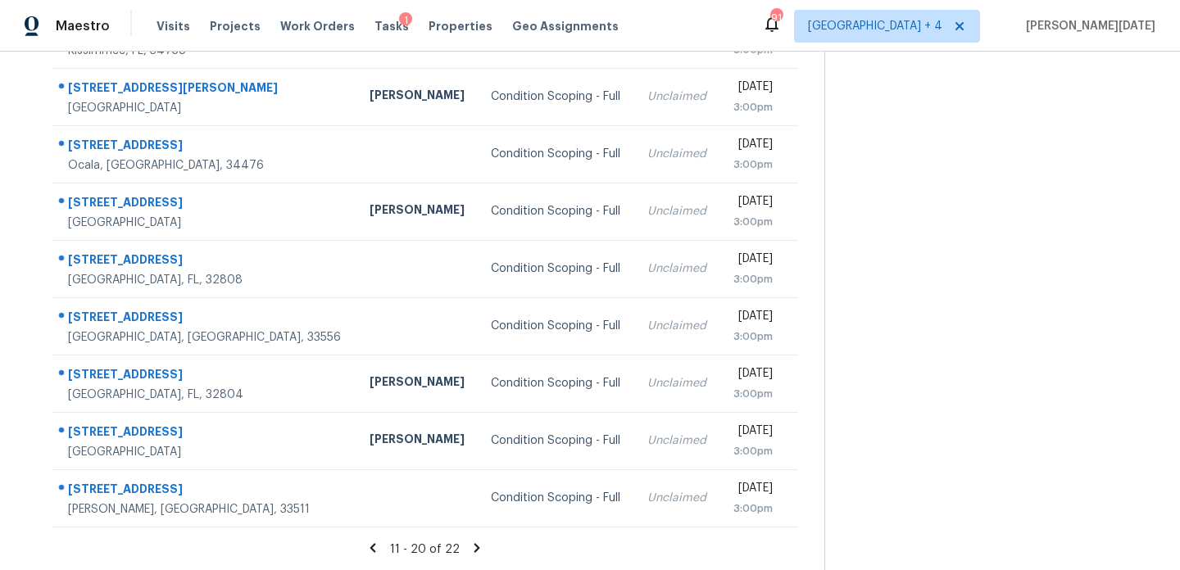
click at [474, 551] on icon at bounding box center [476, 548] width 15 height 15
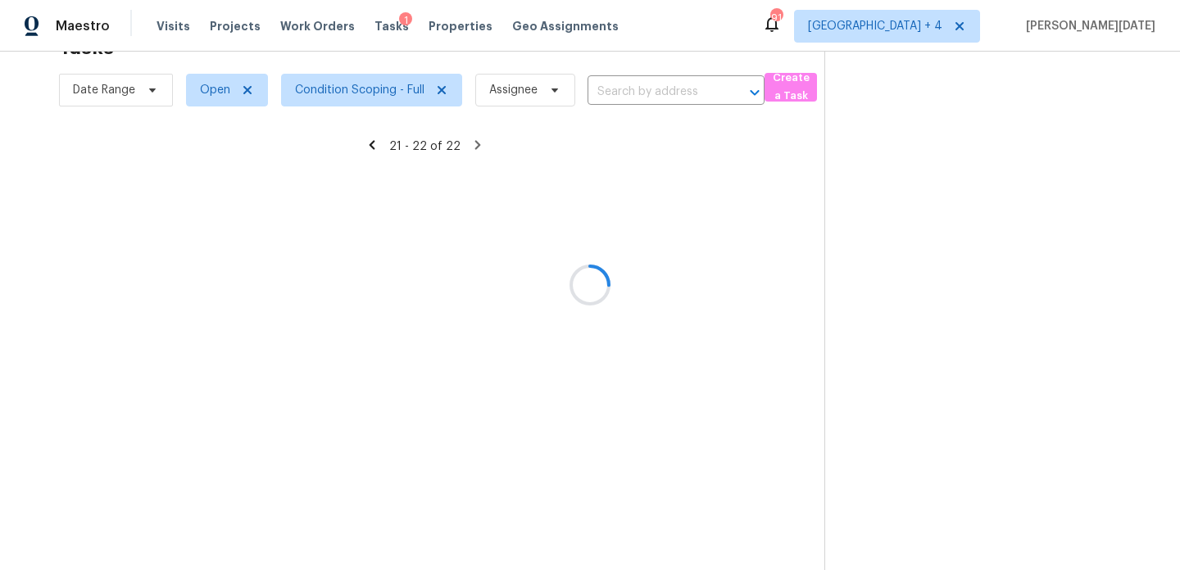
scroll to position [52, 0]
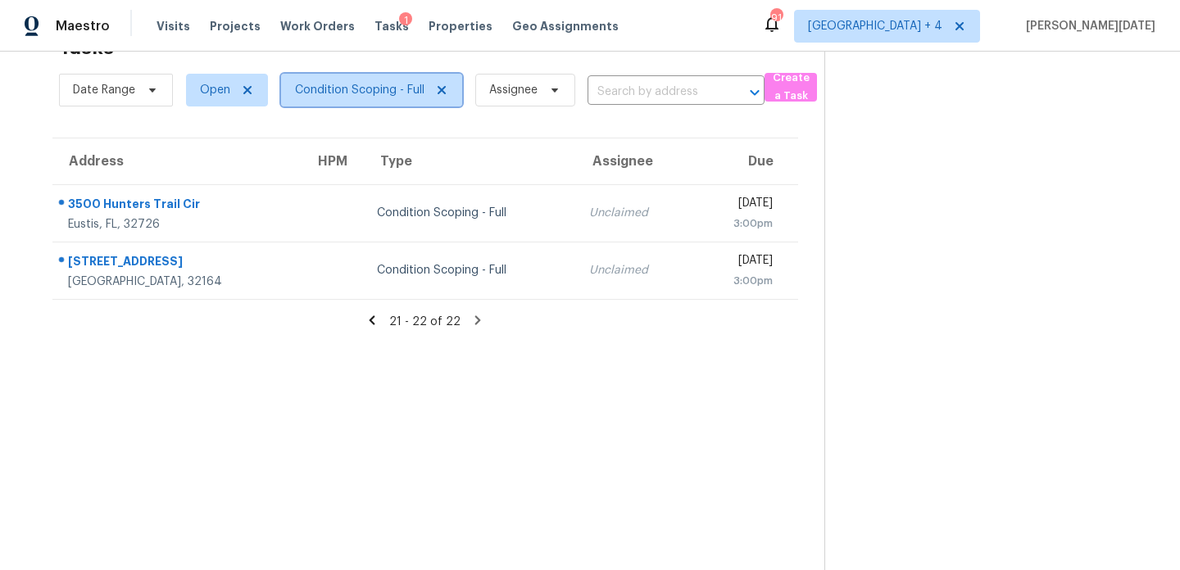
click at [396, 95] on span "Condition Scoping - Full" at bounding box center [359, 90] width 129 height 16
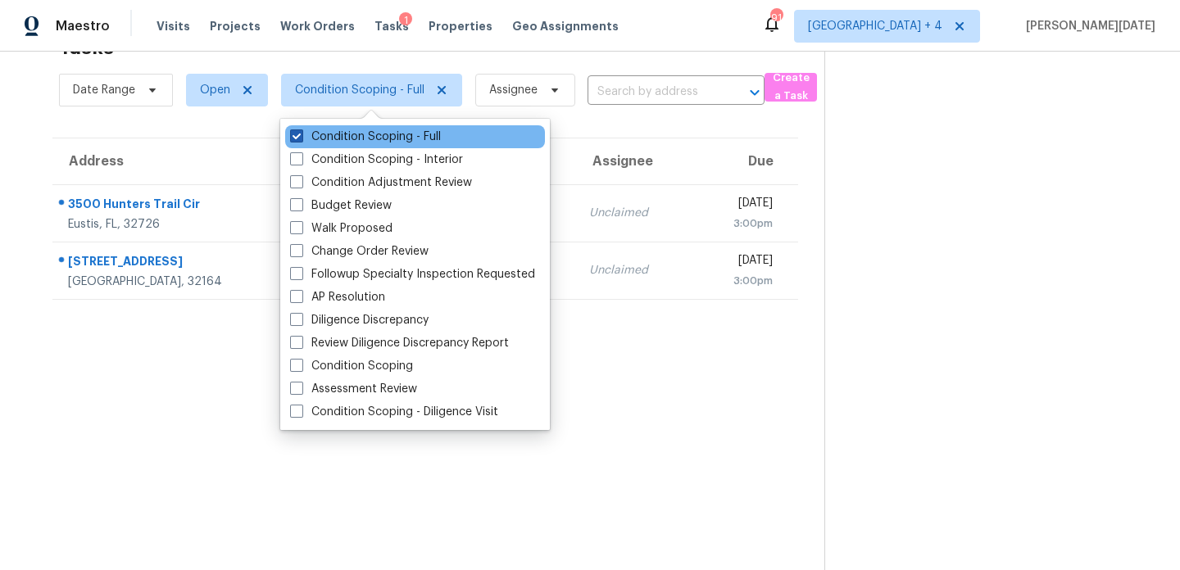
click at [386, 141] on label "Condition Scoping - Full" at bounding box center [365, 137] width 151 height 16
click at [301, 139] on input "Condition Scoping - Full" at bounding box center [295, 134] width 11 height 11
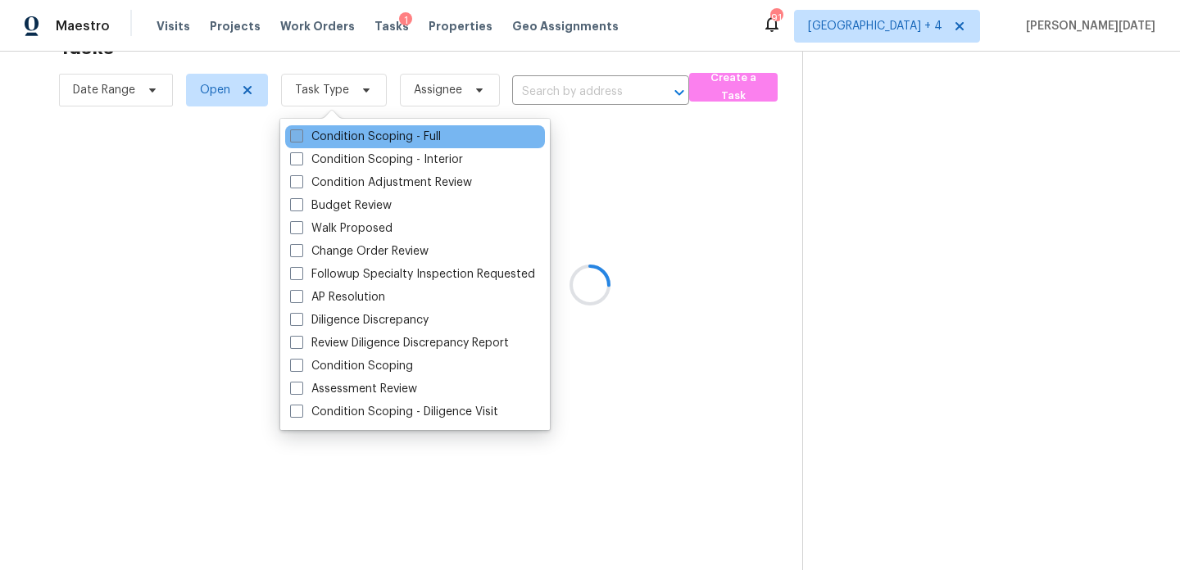
click at [386, 141] on label "Condition Scoping - Full" at bounding box center [365, 137] width 151 height 16
click at [301, 139] on input "Condition Scoping - Full" at bounding box center [295, 134] width 11 height 11
checkbox input "true"
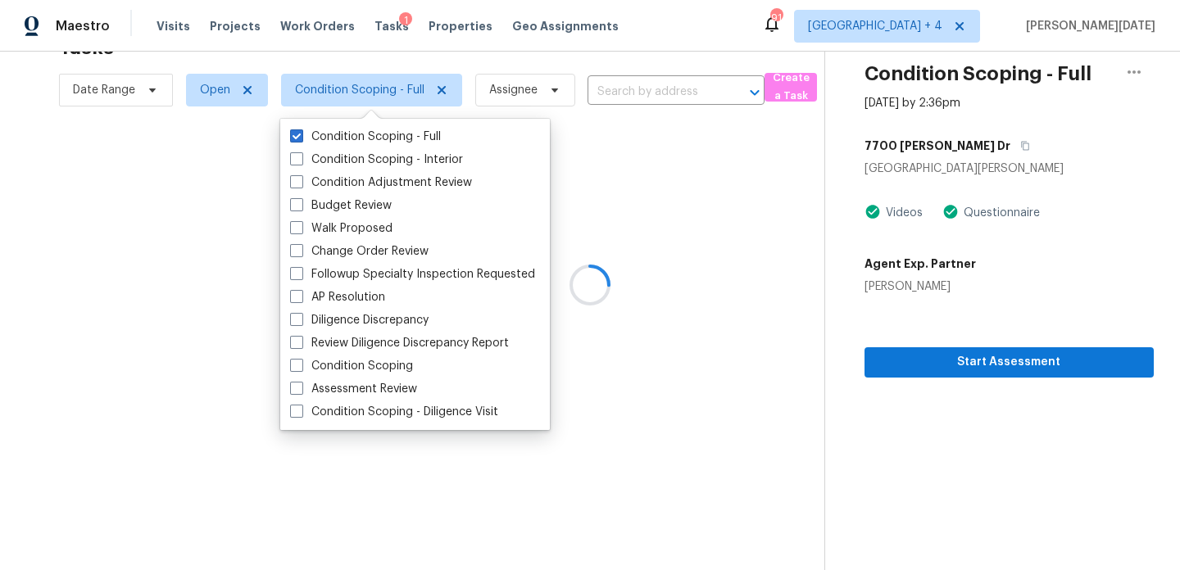
click at [554, 58] on div at bounding box center [590, 285] width 1180 height 570
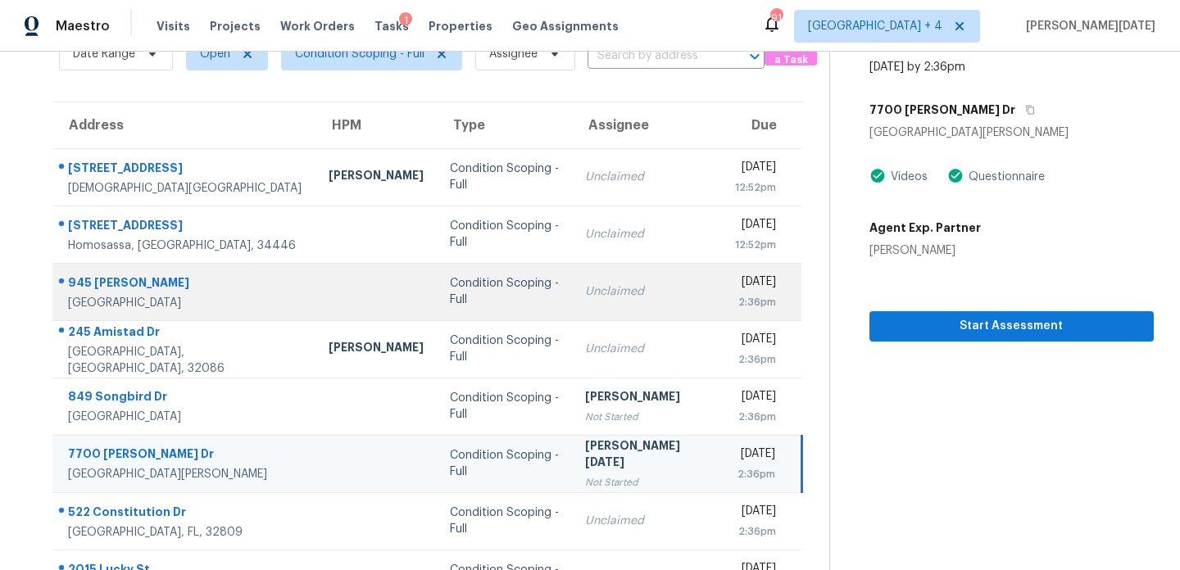
scroll to position [283, 0]
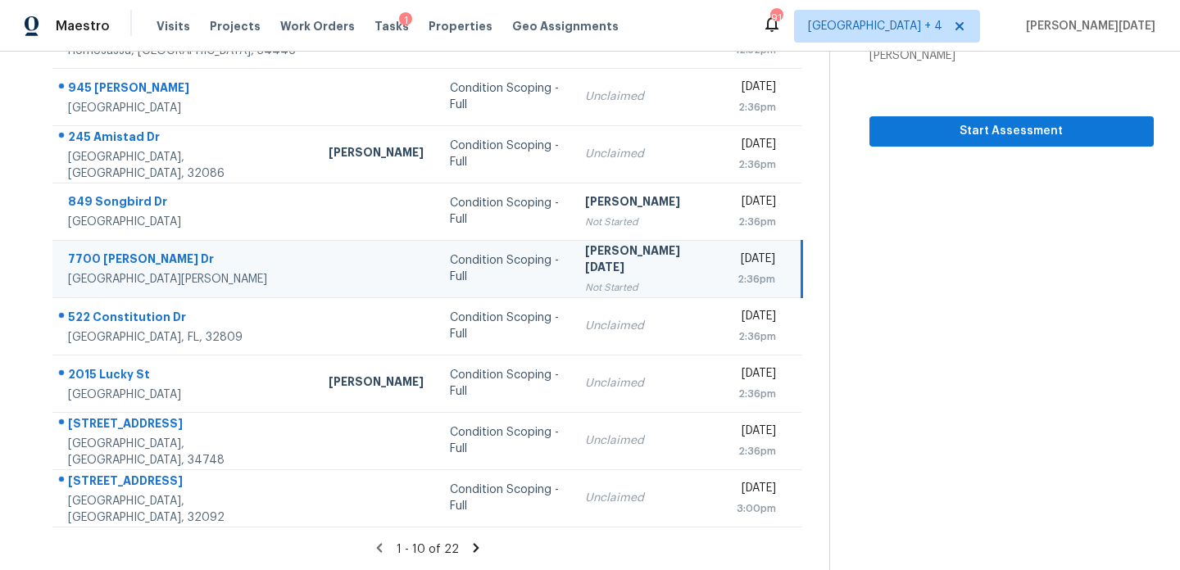
click at [474, 543] on icon at bounding box center [476, 548] width 15 height 15
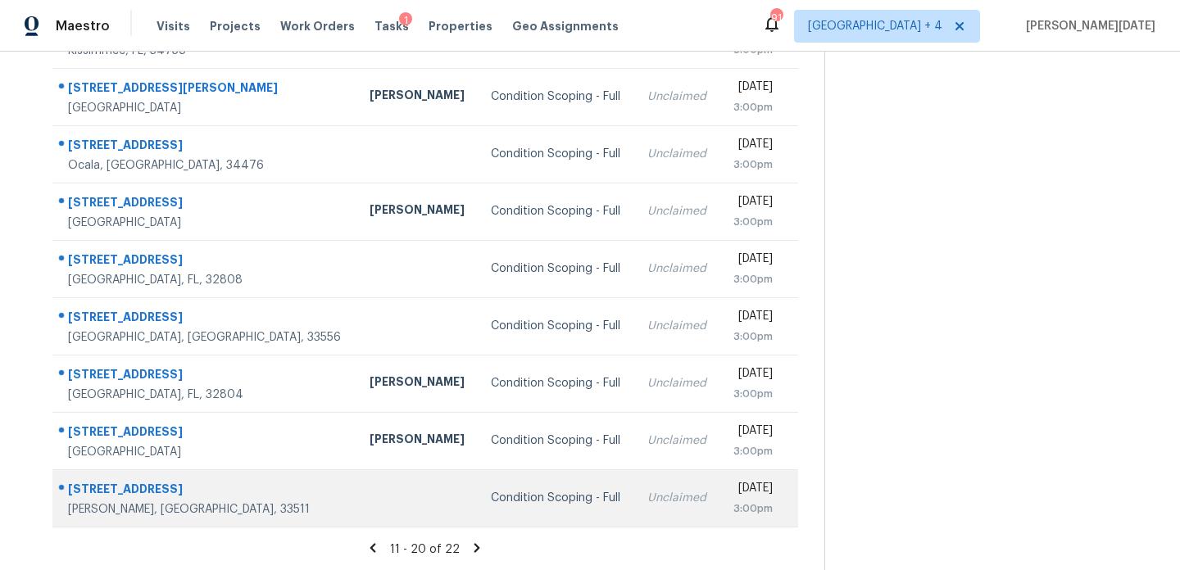
click at [634, 472] on td "Unclaimed" at bounding box center [676, 497] width 85 height 57
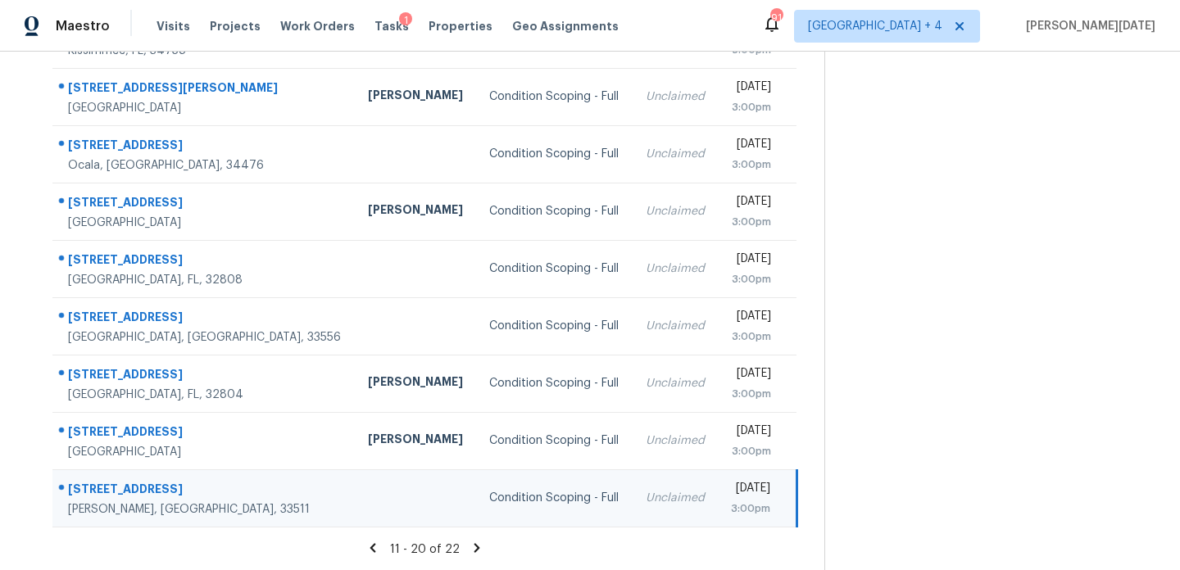
click at [731, 492] on div "[DATE]" at bounding box center [750, 490] width 39 height 20
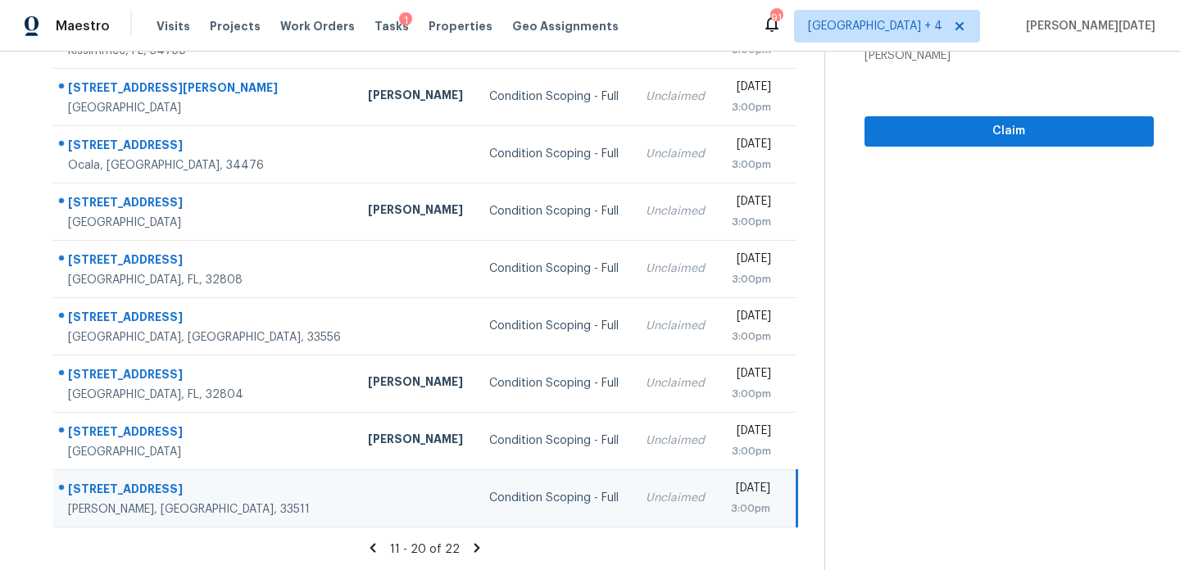
click at [731, 492] on div "[DATE]" at bounding box center [750, 490] width 39 height 20
click at [740, 492] on div "[DATE]" at bounding box center [750, 490] width 39 height 20
click at [915, 130] on span "Claim" at bounding box center [1008, 131] width 263 height 20
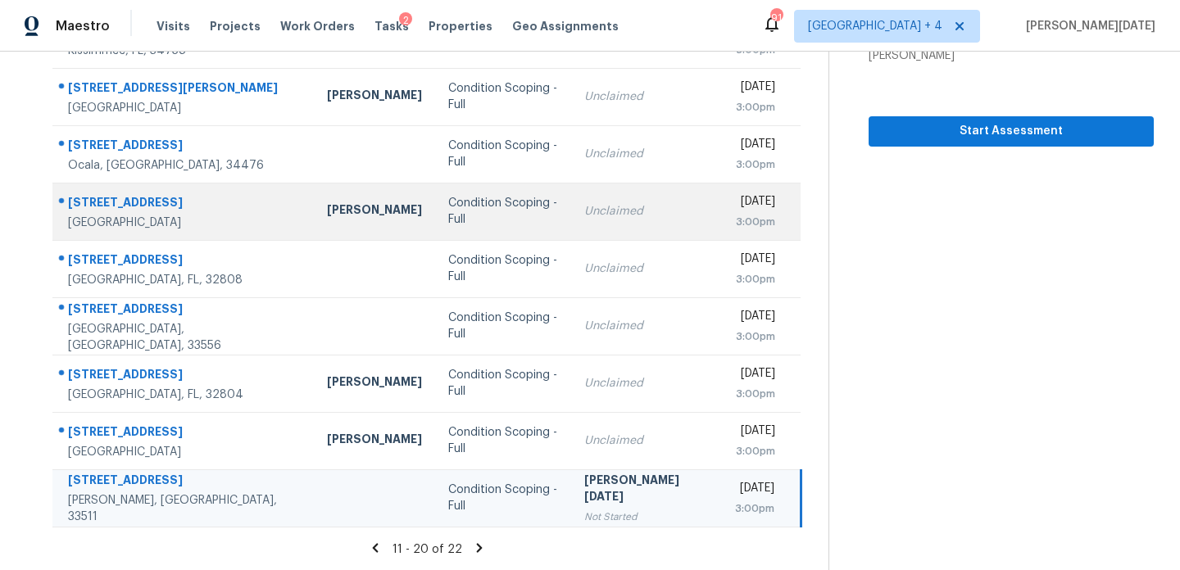
scroll to position [0, 0]
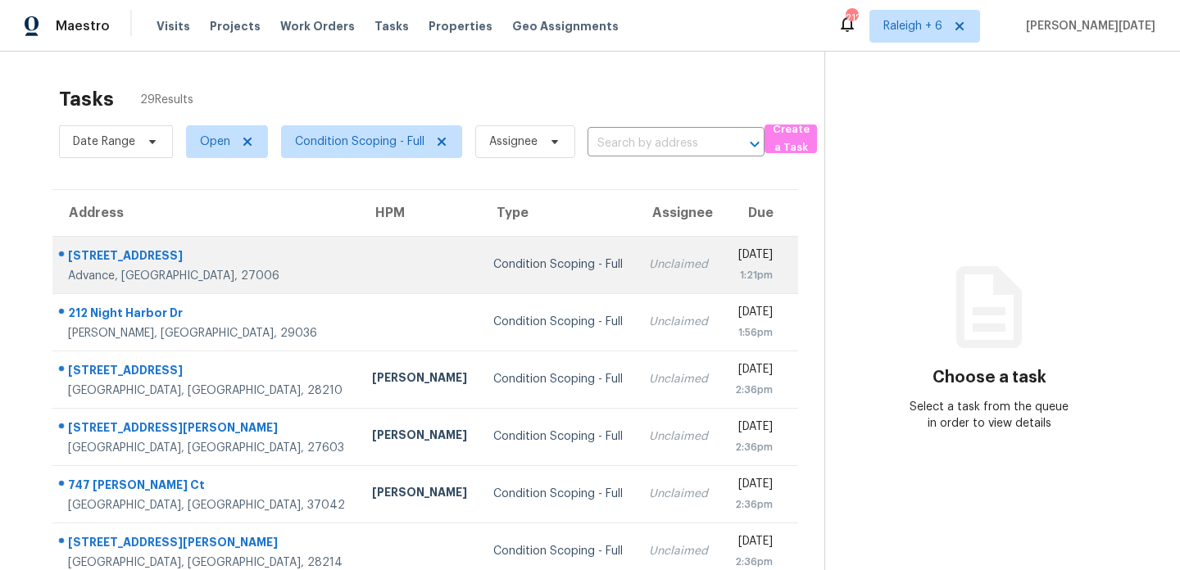
click at [518, 281] on td "Condition Scoping - Full" at bounding box center [558, 264] width 156 height 57
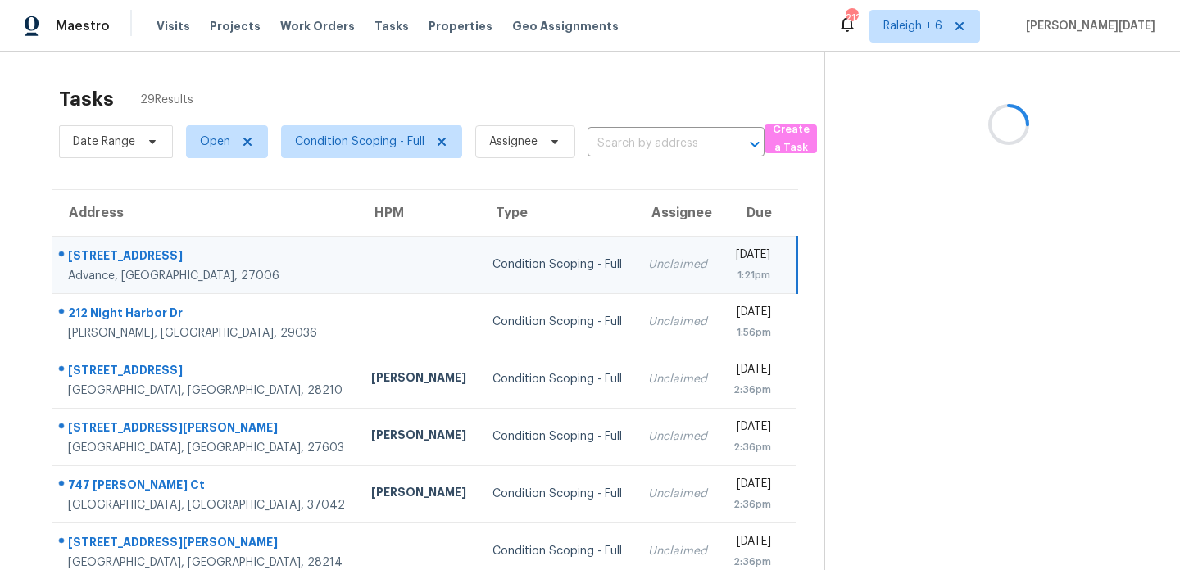
click at [635, 273] on td "Unclaimed" at bounding box center [677, 264] width 85 height 57
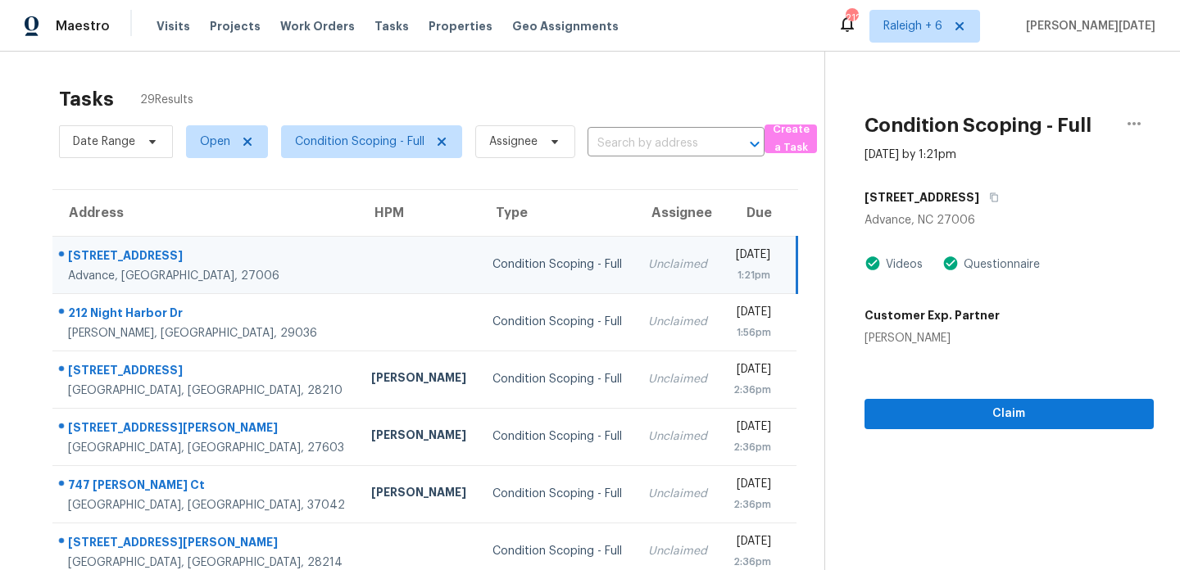
click at [720, 285] on td "[DATE] 1:21pm" at bounding box center [758, 264] width 76 height 57
click at [921, 409] on span "Claim" at bounding box center [1008, 414] width 263 height 20
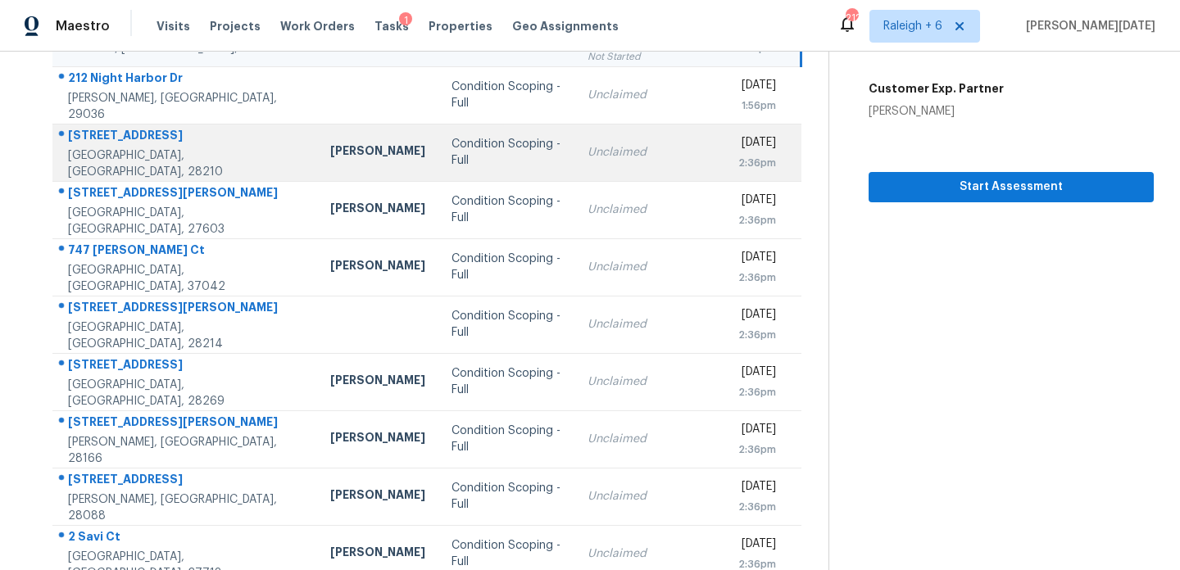
scroll to position [283, 0]
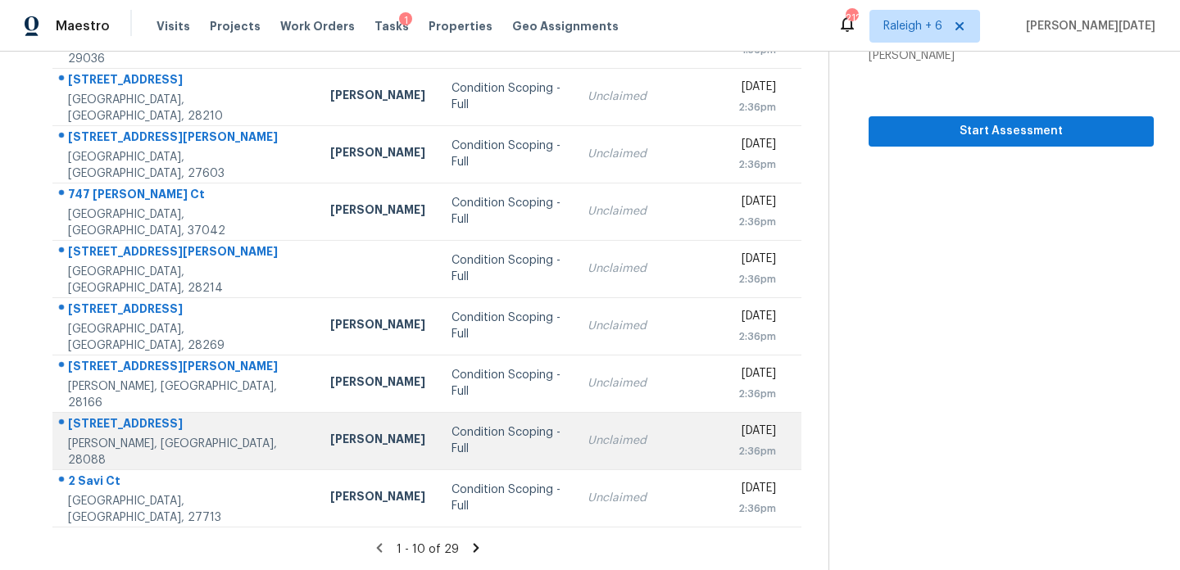
click at [487, 430] on td "Condition Scoping - Full" at bounding box center [506, 440] width 136 height 57
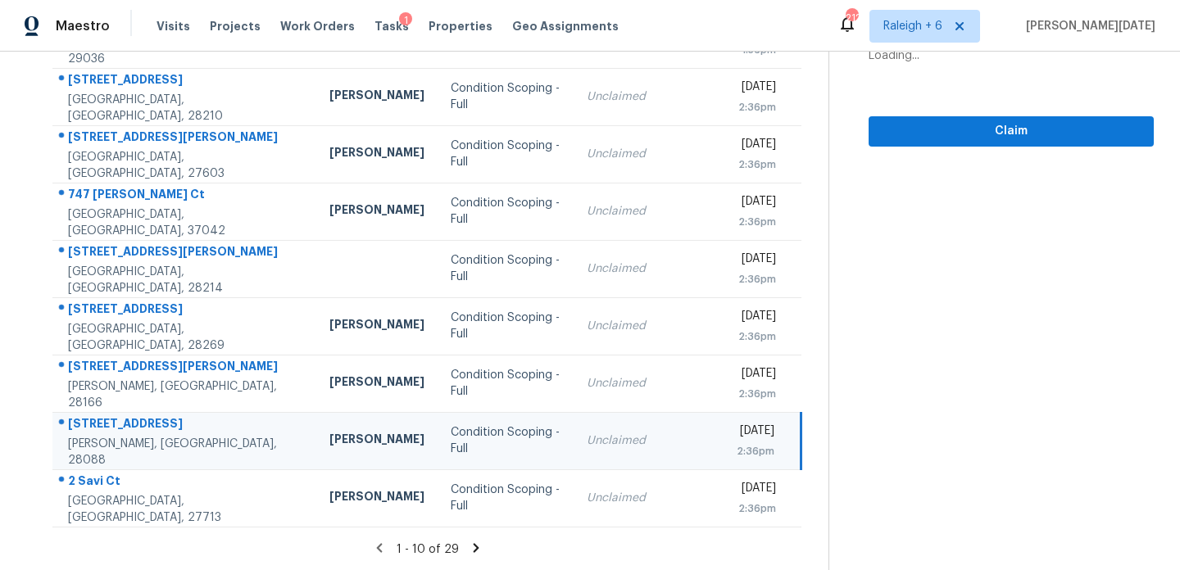
click at [588, 444] on div "Unclaimed" at bounding box center [649, 441] width 125 height 16
click at [737, 443] on div "2:36pm" at bounding box center [756, 451] width 38 height 16
click at [737, 442] on div "[DATE]" at bounding box center [756, 433] width 38 height 20
click at [988, 134] on span "Claim" at bounding box center [1011, 131] width 259 height 20
click at [469, 548] on icon at bounding box center [476, 548] width 15 height 15
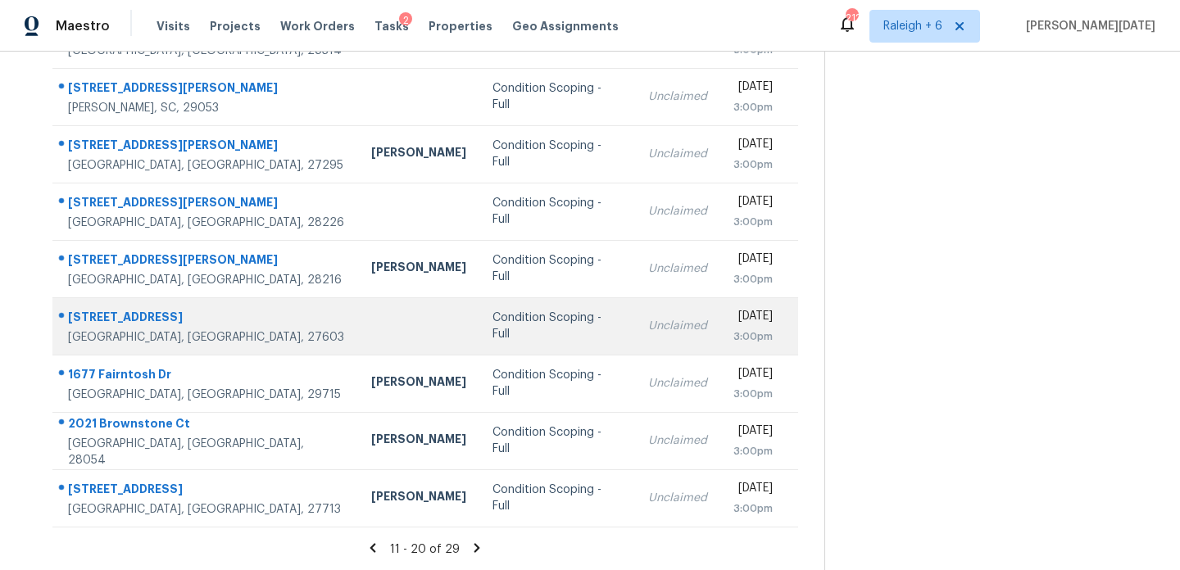
click at [535, 316] on td "Condition Scoping - Full" at bounding box center [557, 325] width 156 height 57
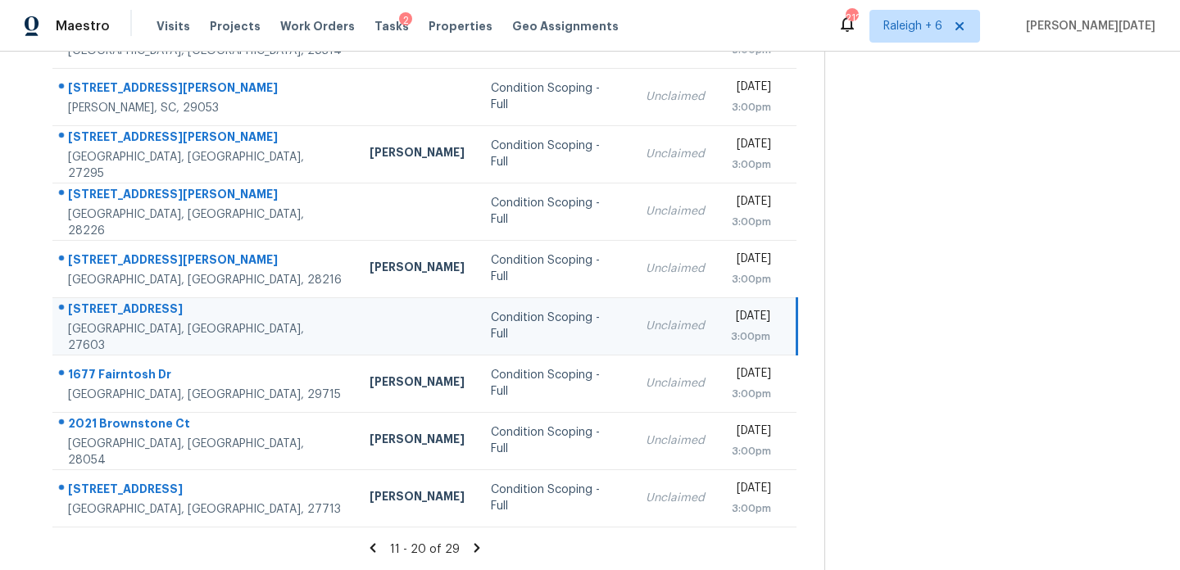
click at [646, 325] on div "Unclaimed" at bounding box center [675, 326] width 59 height 16
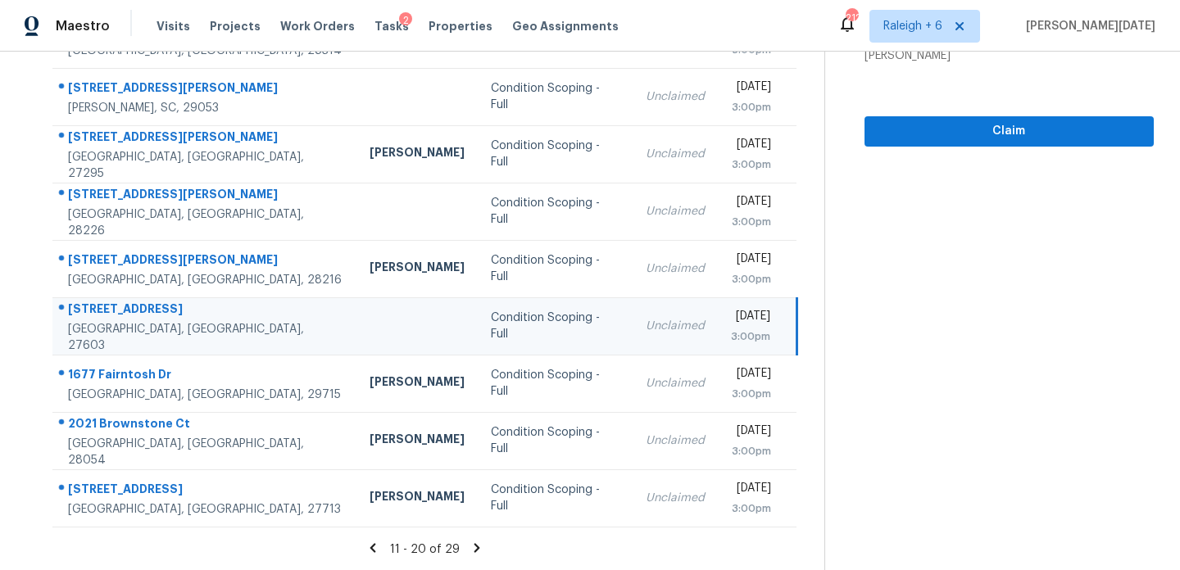
click at [731, 337] on div "3:00pm" at bounding box center [750, 337] width 39 height 16
click at [970, 144] on button "Claim" at bounding box center [1008, 131] width 289 height 30
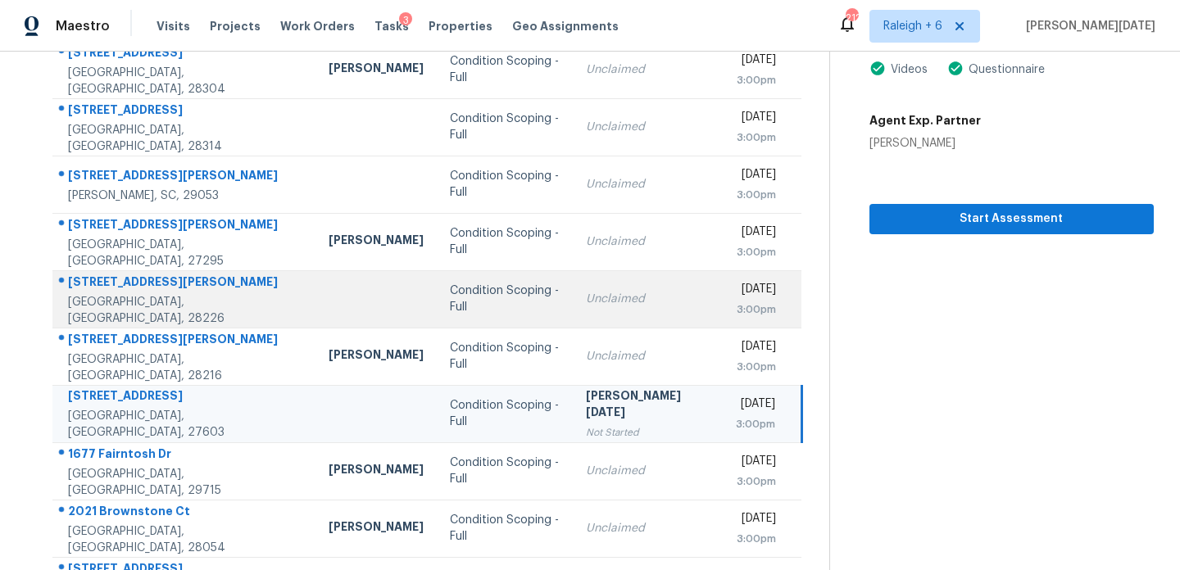
scroll to position [179, 0]
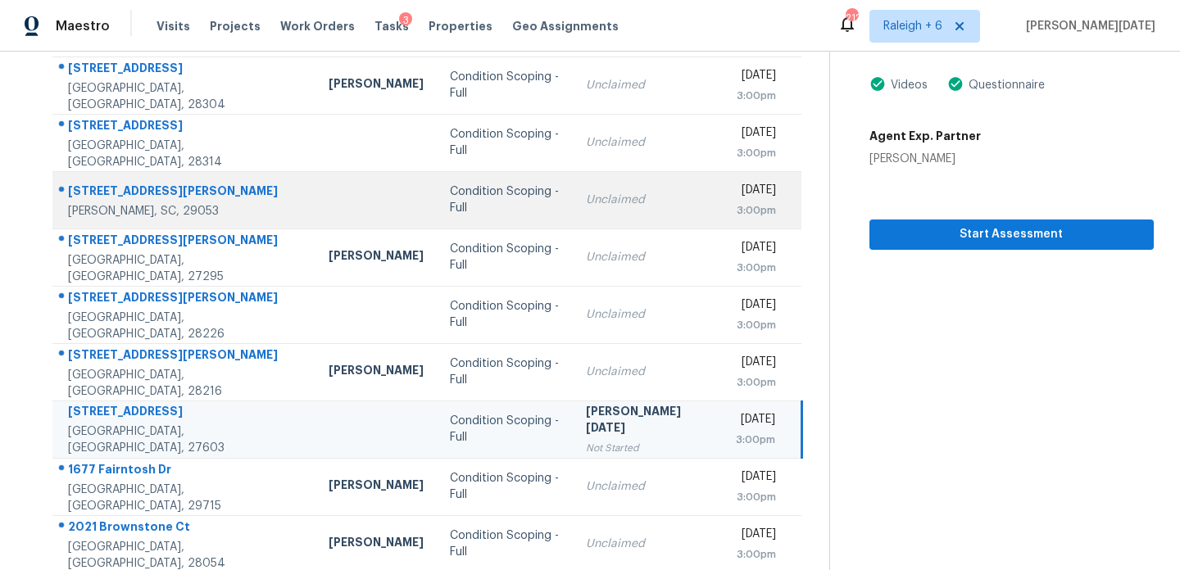
click at [470, 188] on td "Condition Scoping - Full" at bounding box center [504, 199] width 135 height 57
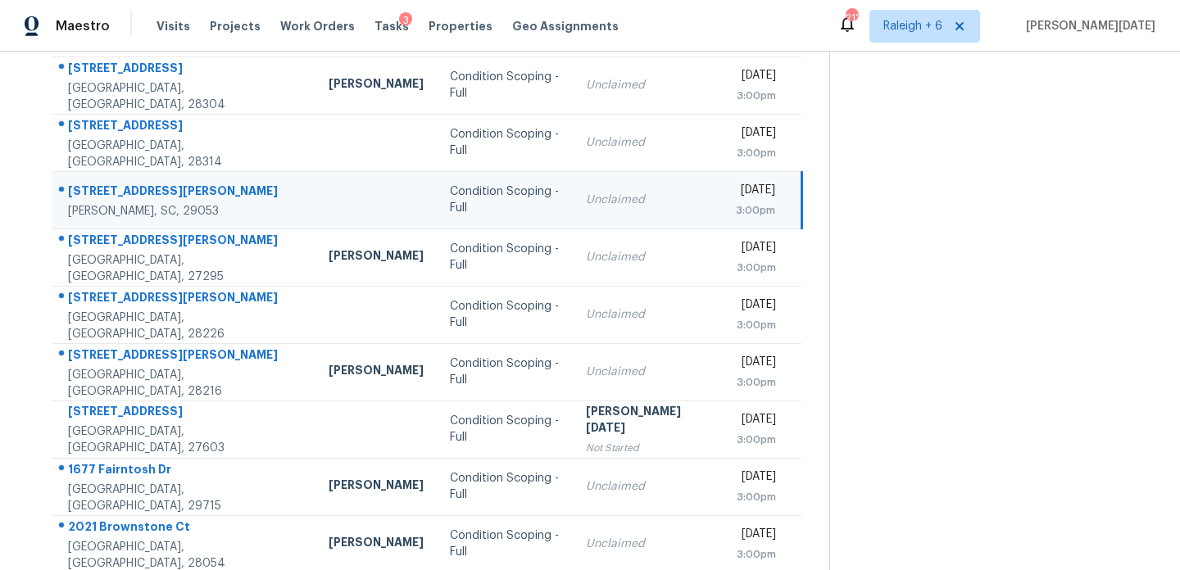
click at [470, 188] on td "Condition Scoping - Full" at bounding box center [504, 199] width 135 height 57
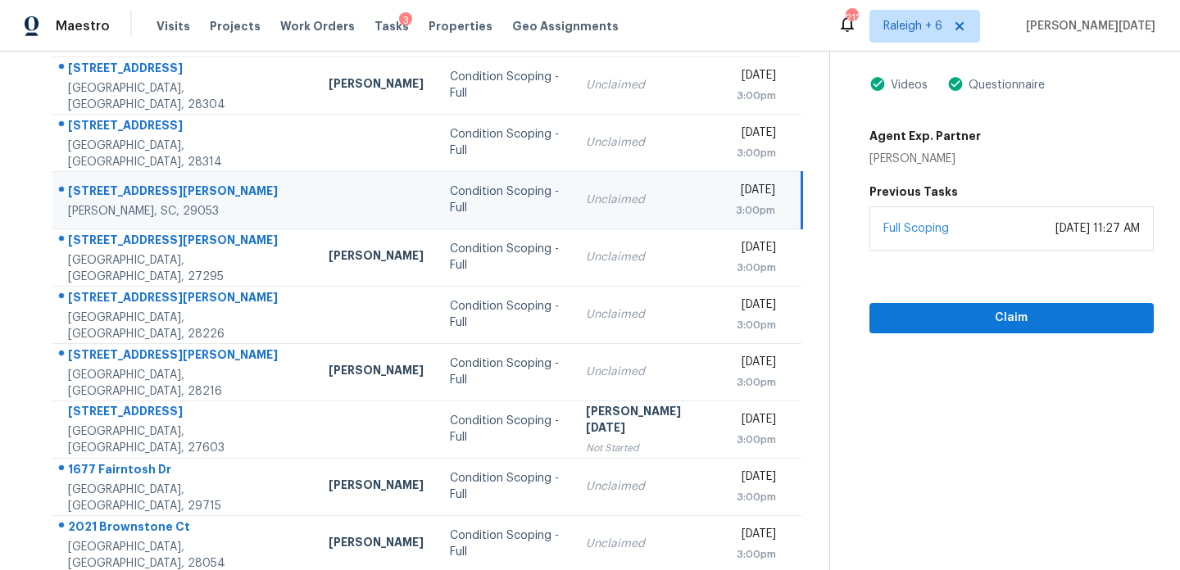
click at [470, 188] on td "Condition Scoping - Full" at bounding box center [504, 199] width 135 height 57
click at [926, 320] on span "Claim" at bounding box center [1011, 318] width 258 height 20
